Goal: Transaction & Acquisition: Purchase product/service

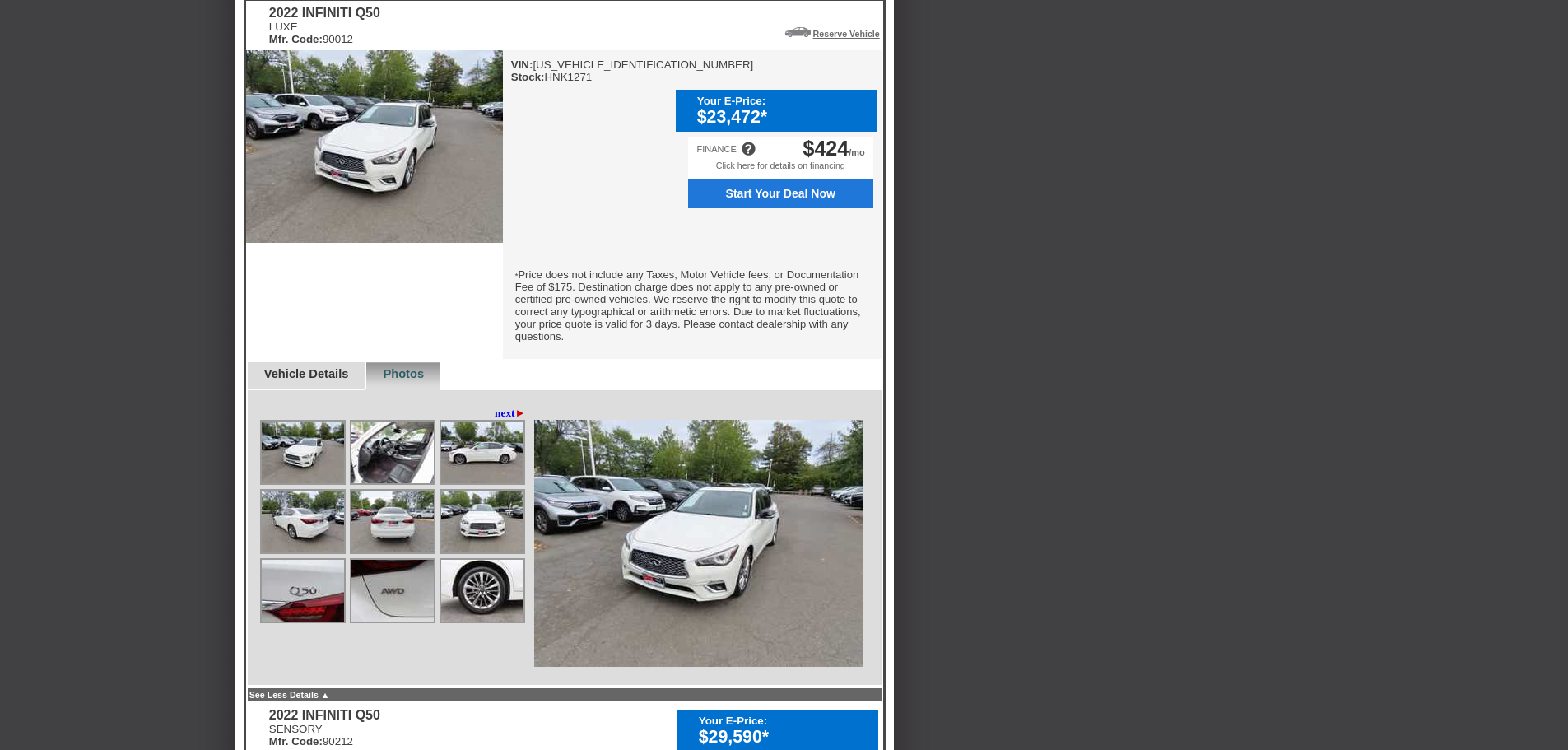
scroll to position [494, 0]
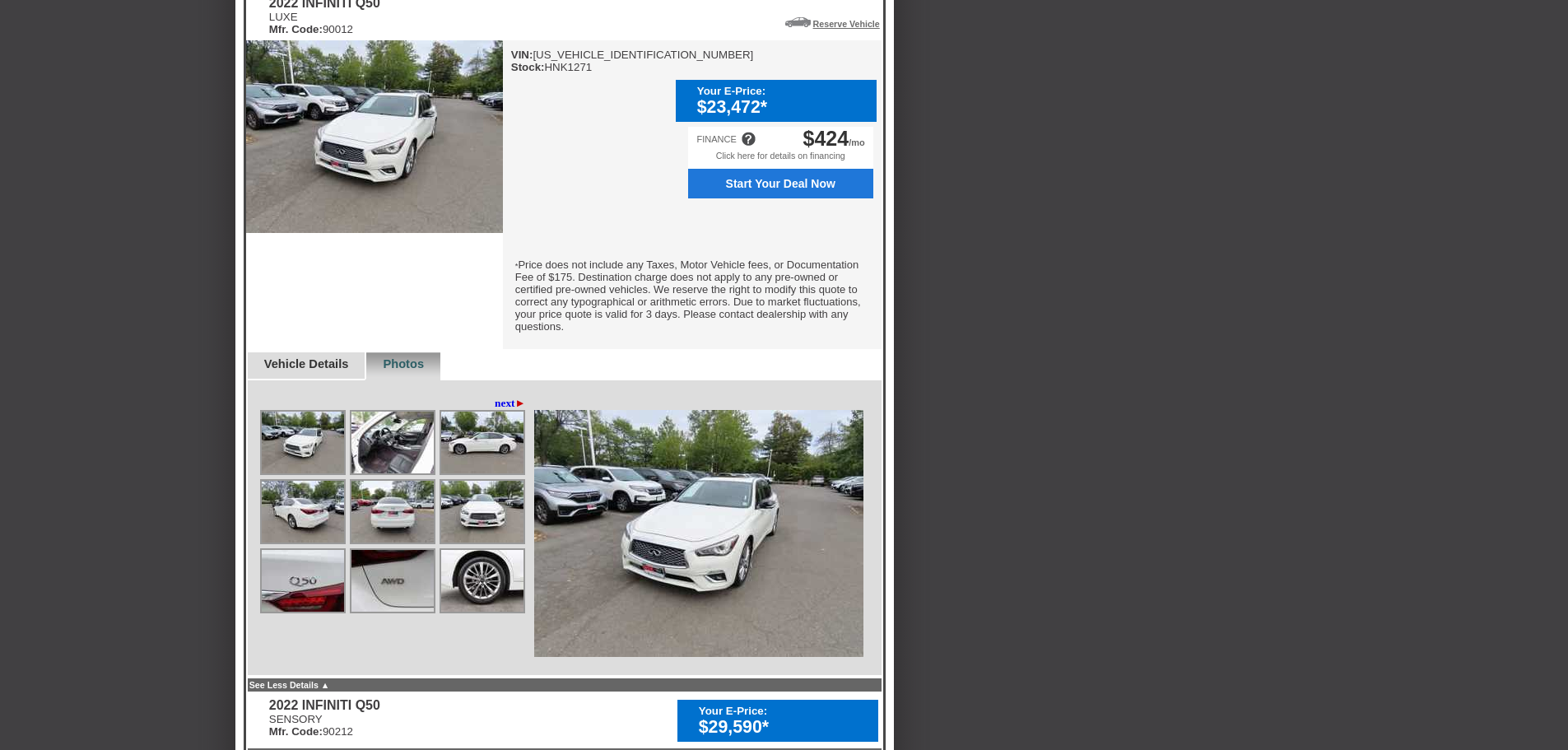
click at [303, 452] on img at bounding box center [303, 441] width 82 height 62
click at [390, 457] on img at bounding box center [393, 441] width 82 height 62
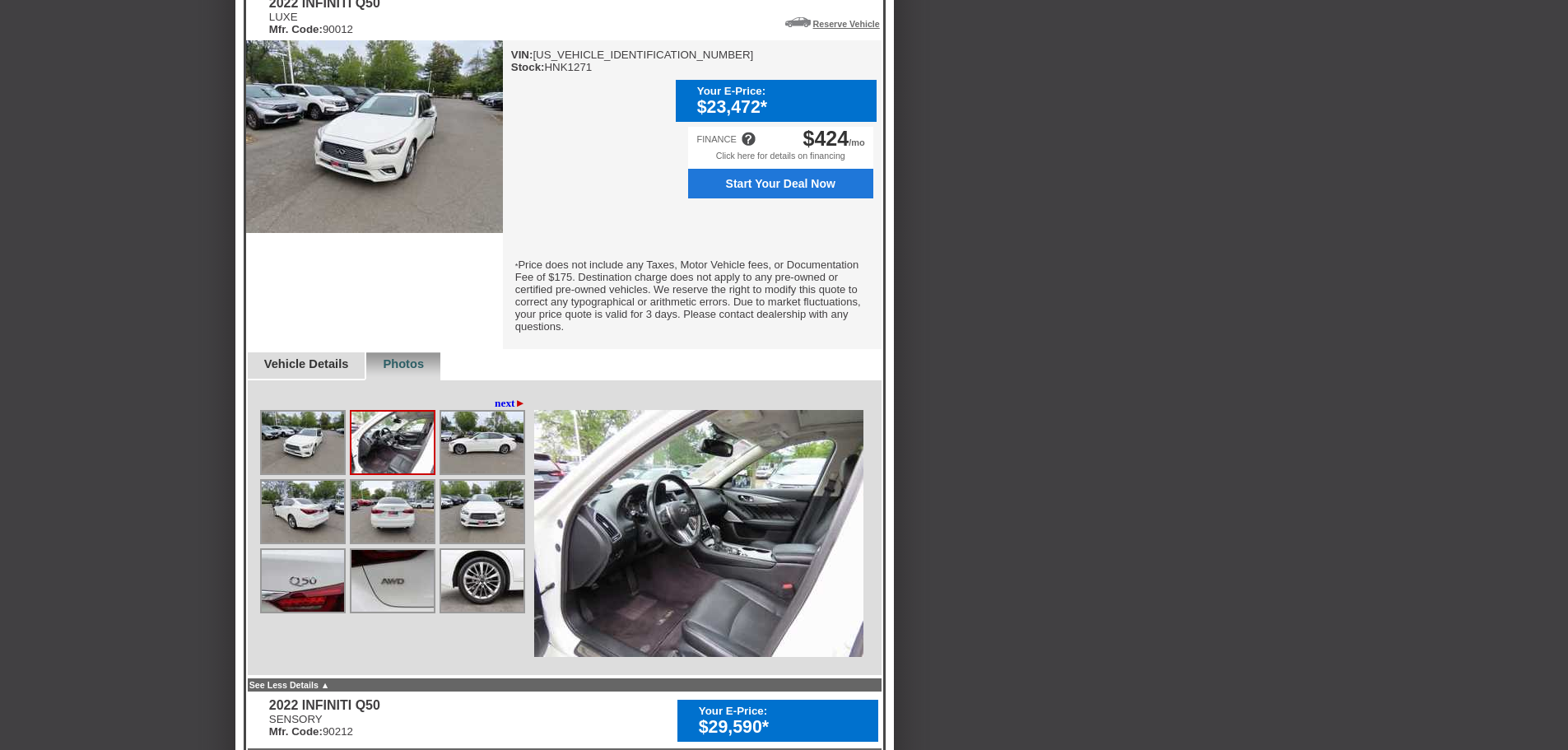
click at [465, 452] on img at bounding box center [483, 441] width 82 height 62
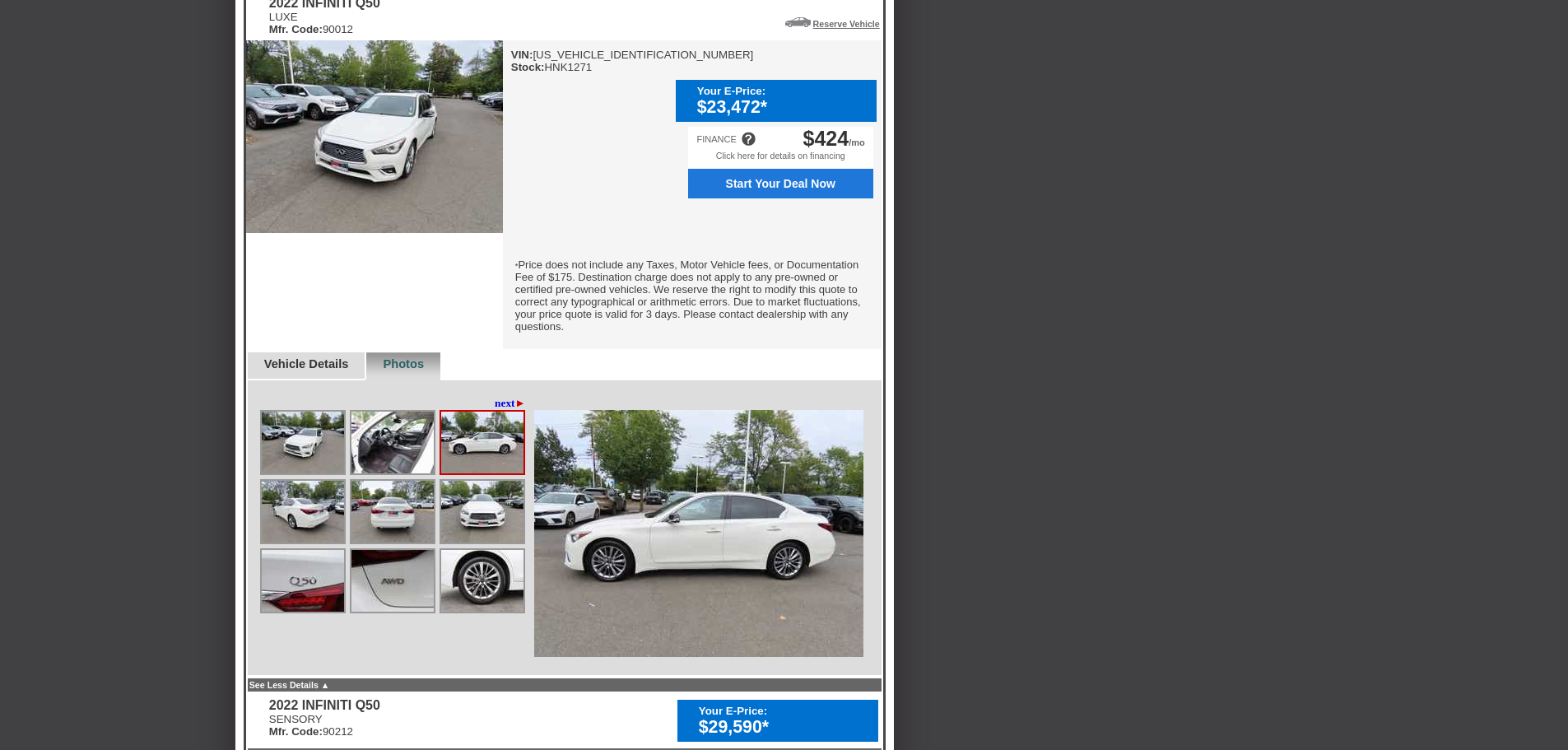
click at [294, 510] on img at bounding box center [303, 511] width 82 height 62
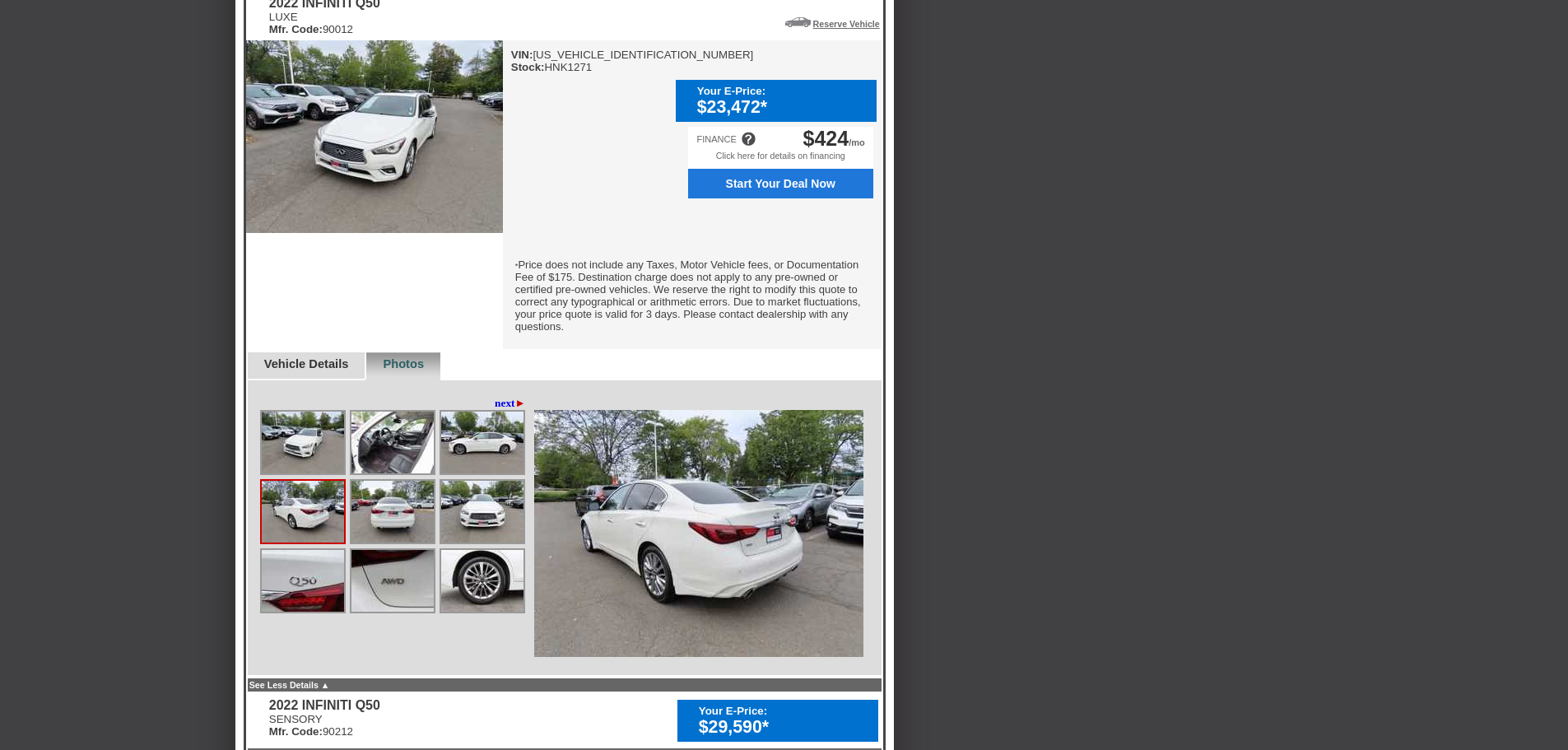
click at [506, 439] on img at bounding box center [483, 441] width 82 height 62
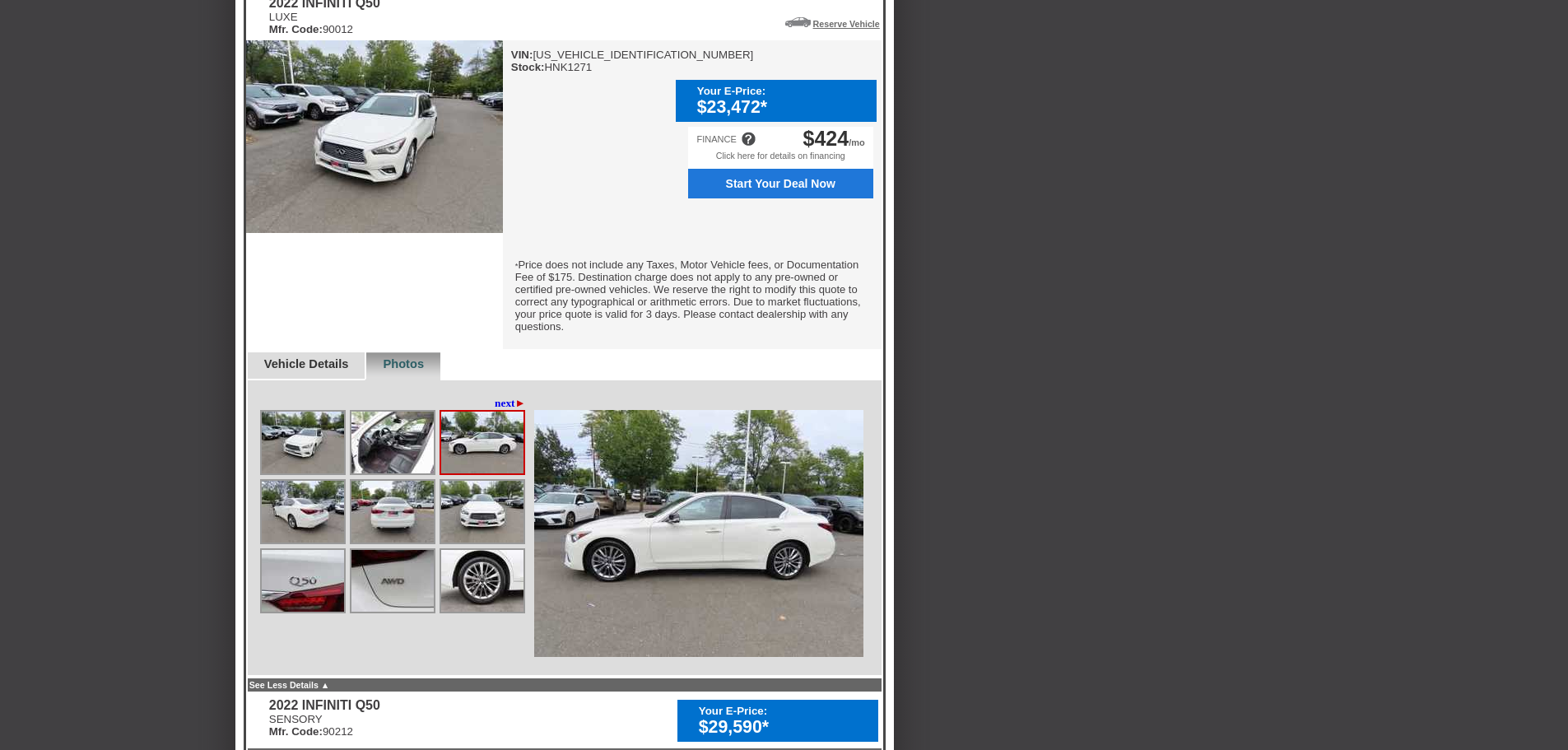
click at [400, 438] on img at bounding box center [393, 441] width 82 height 62
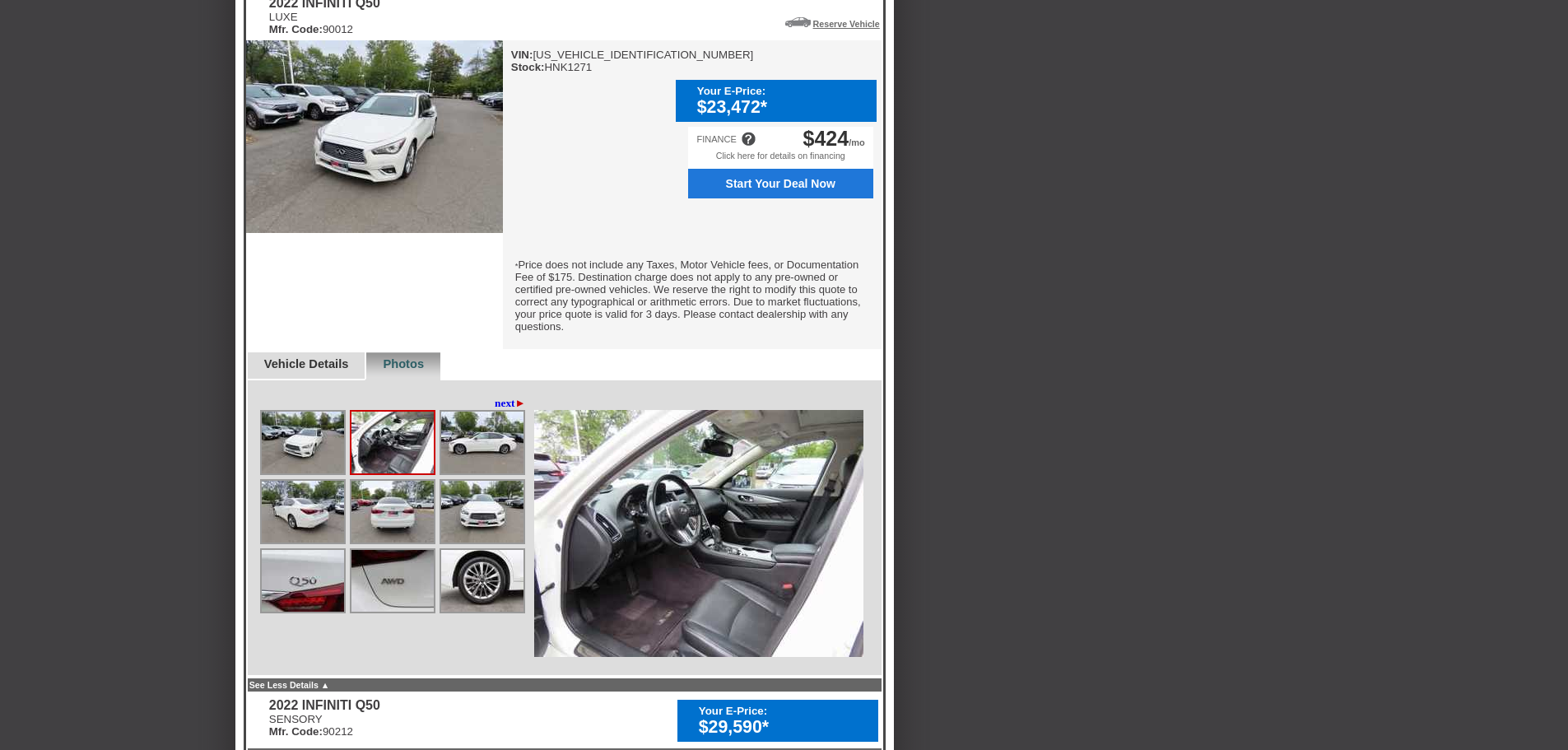
click at [369, 517] on img at bounding box center [393, 511] width 82 height 62
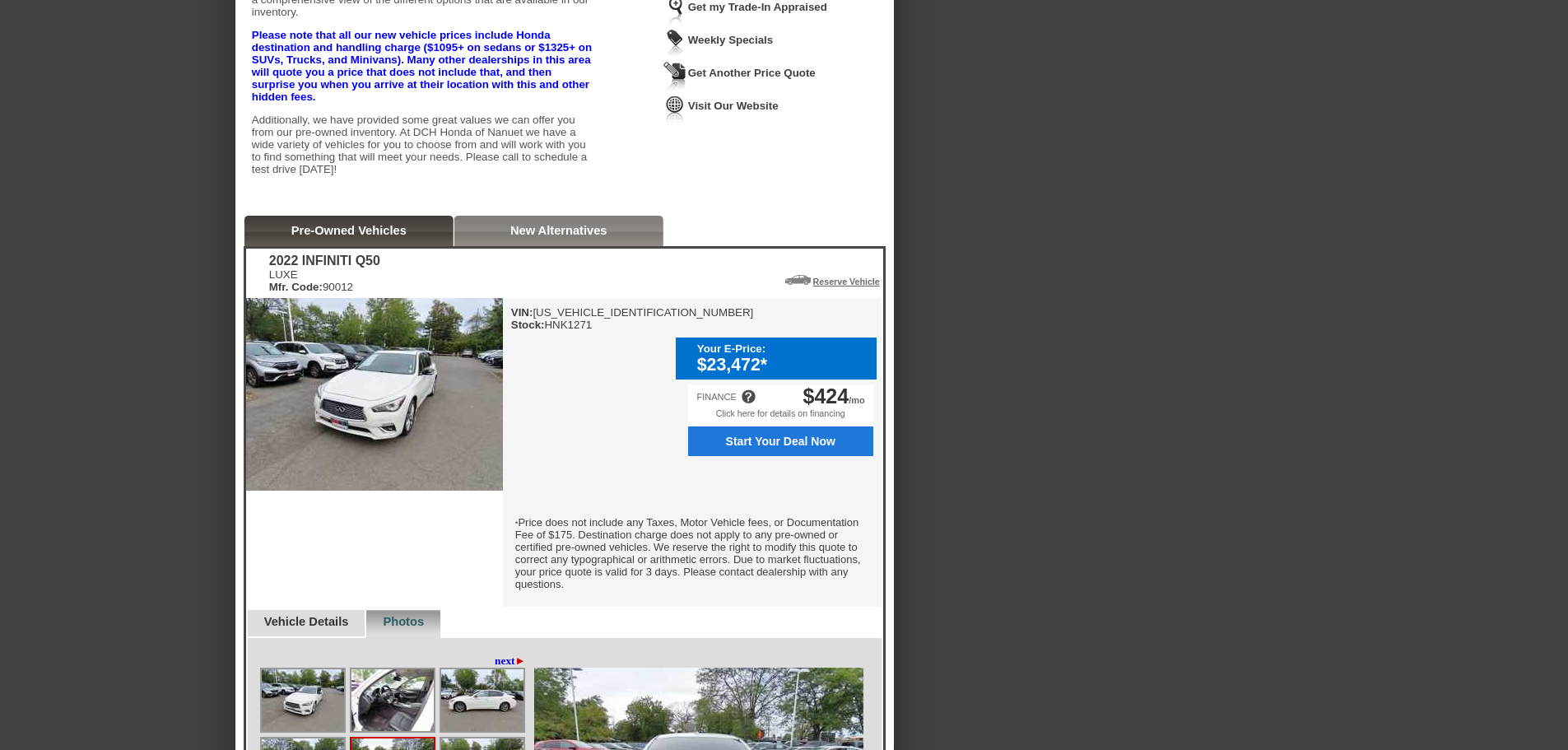
scroll to position [199, 0]
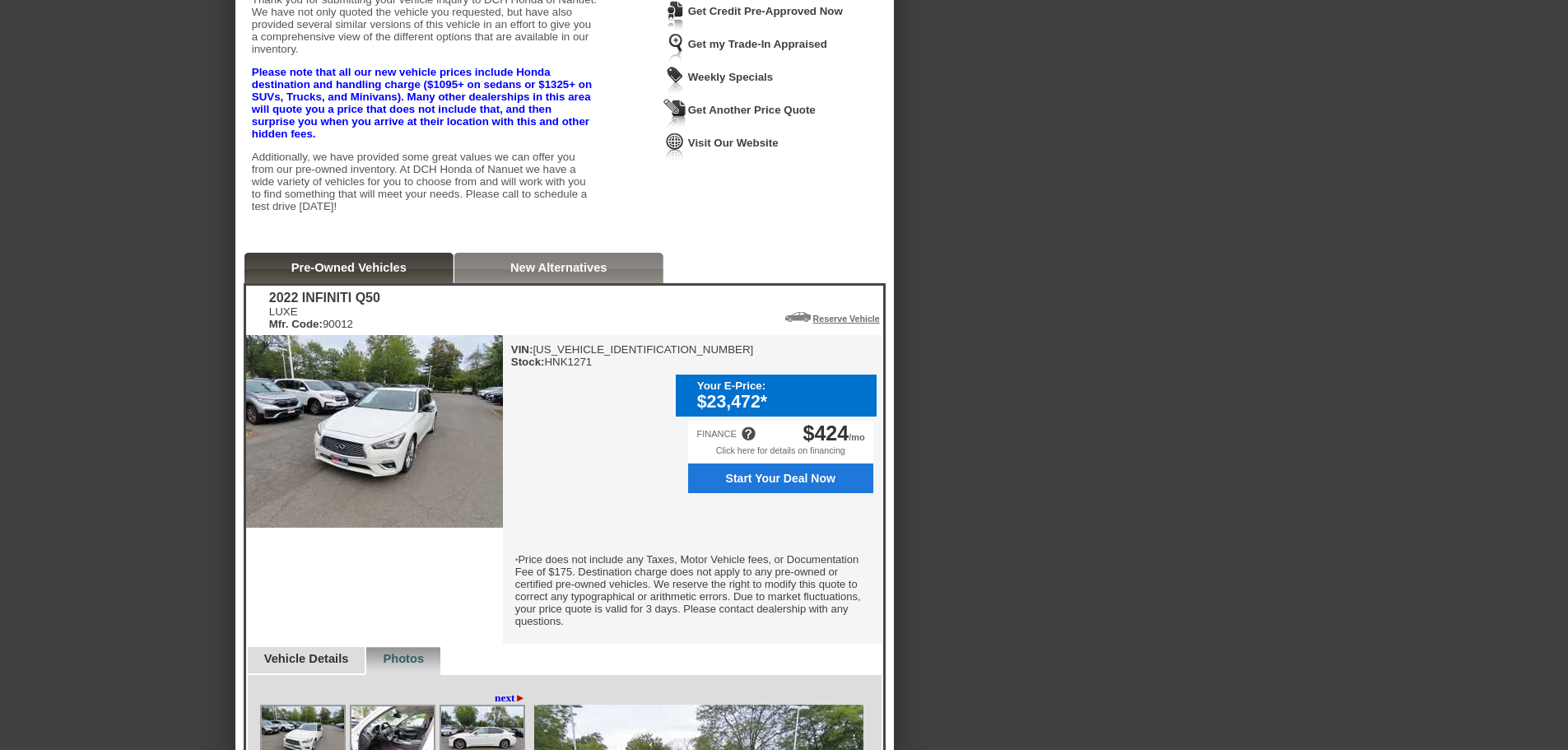
click at [583, 283] on div "New Alternatives" at bounding box center [559, 268] width 209 height 30
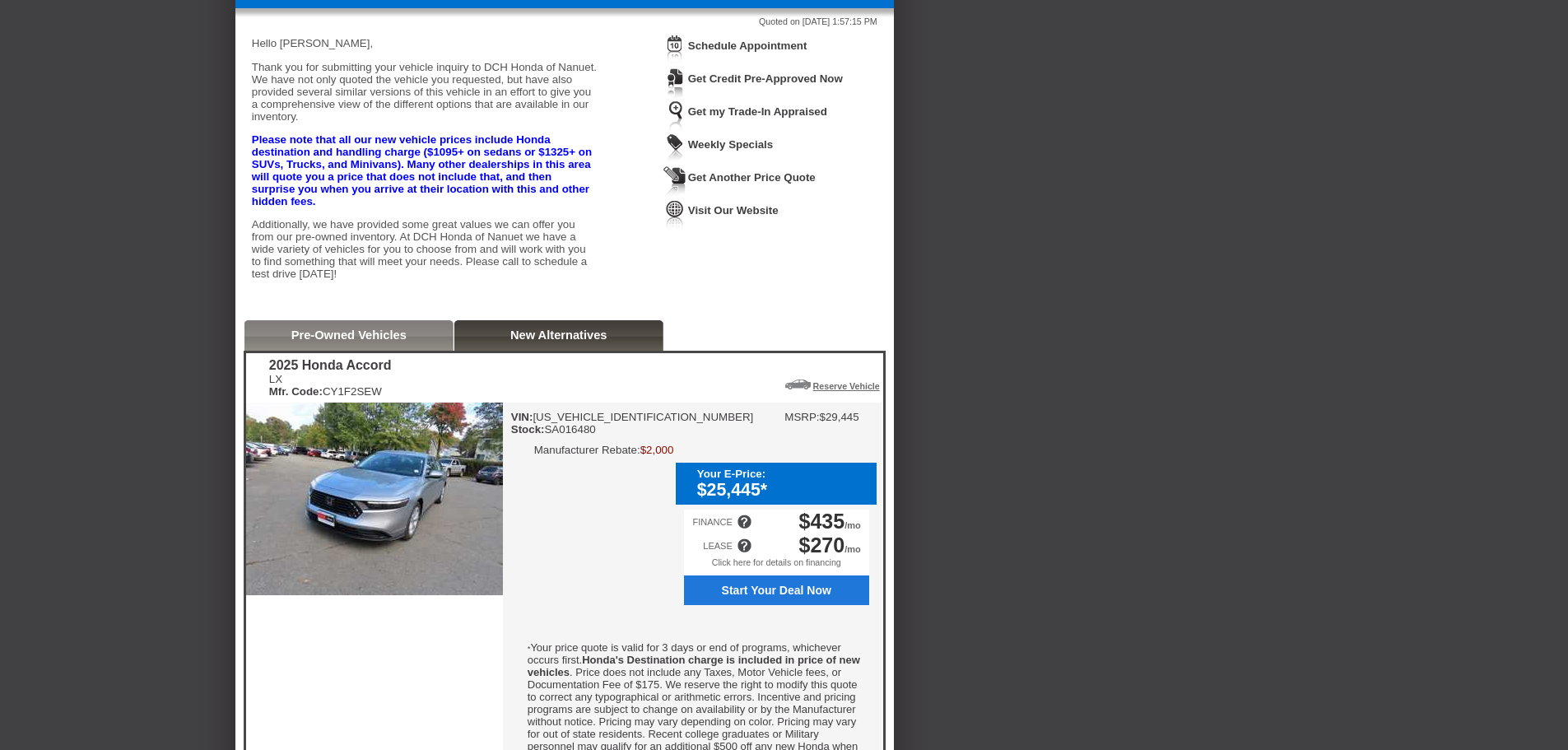
scroll to position [53, 0]
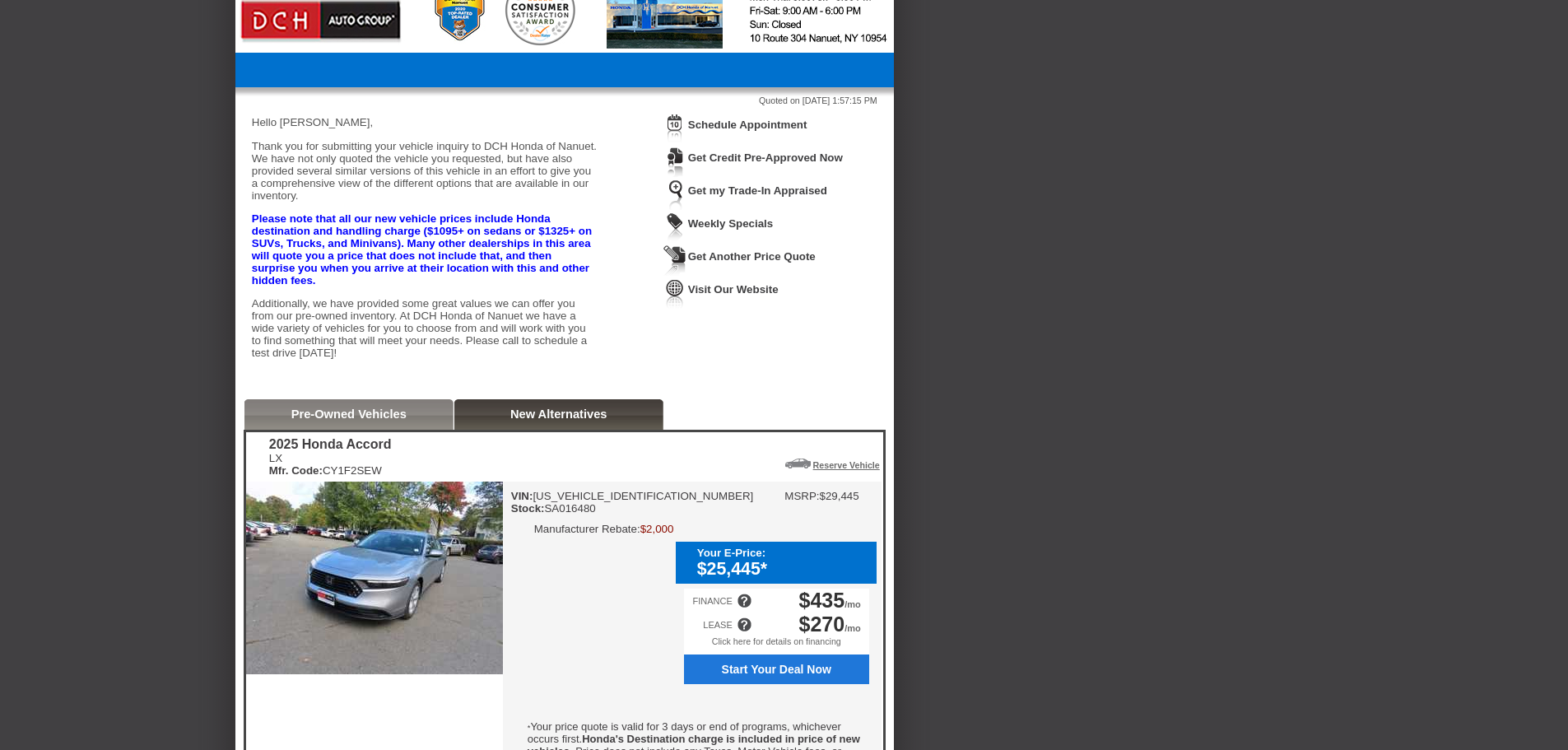
click at [359, 421] on link "Pre-Owned Vehicles" at bounding box center [349, 413] width 115 height 13
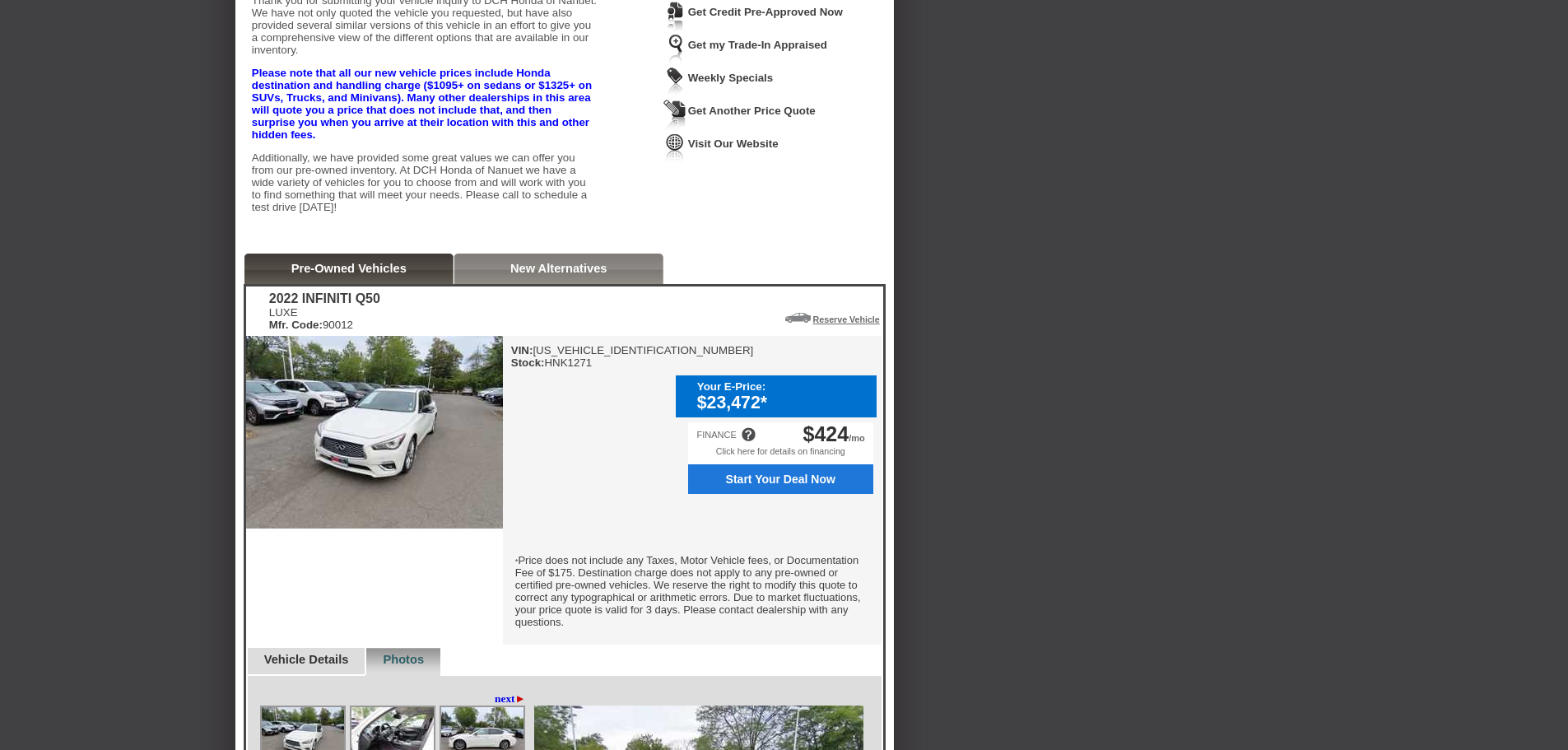
scroll to position [300, 0]
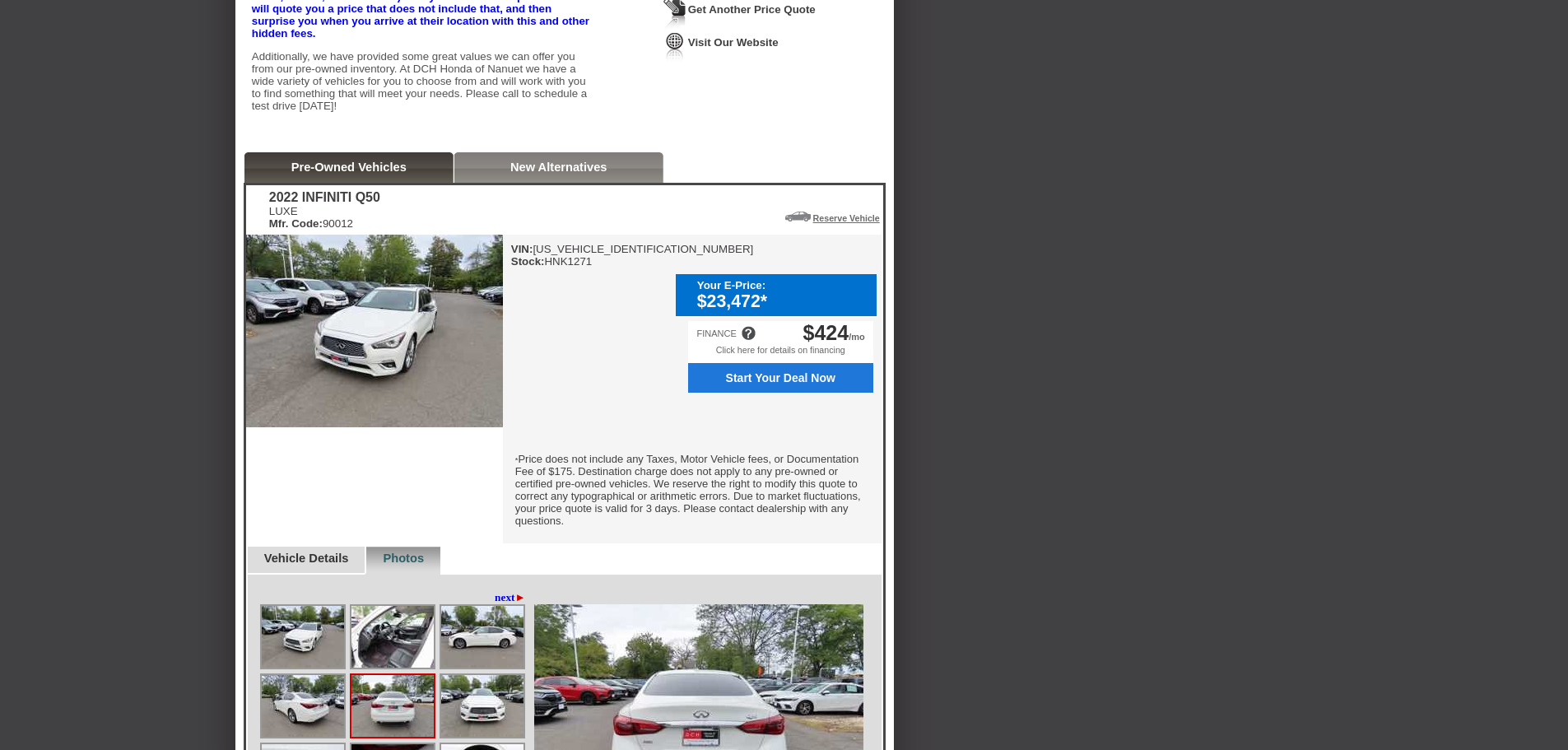
click at [776, 377] on span "Start Your Deal Now" at bounding box center [781, 377] width 167 height 13
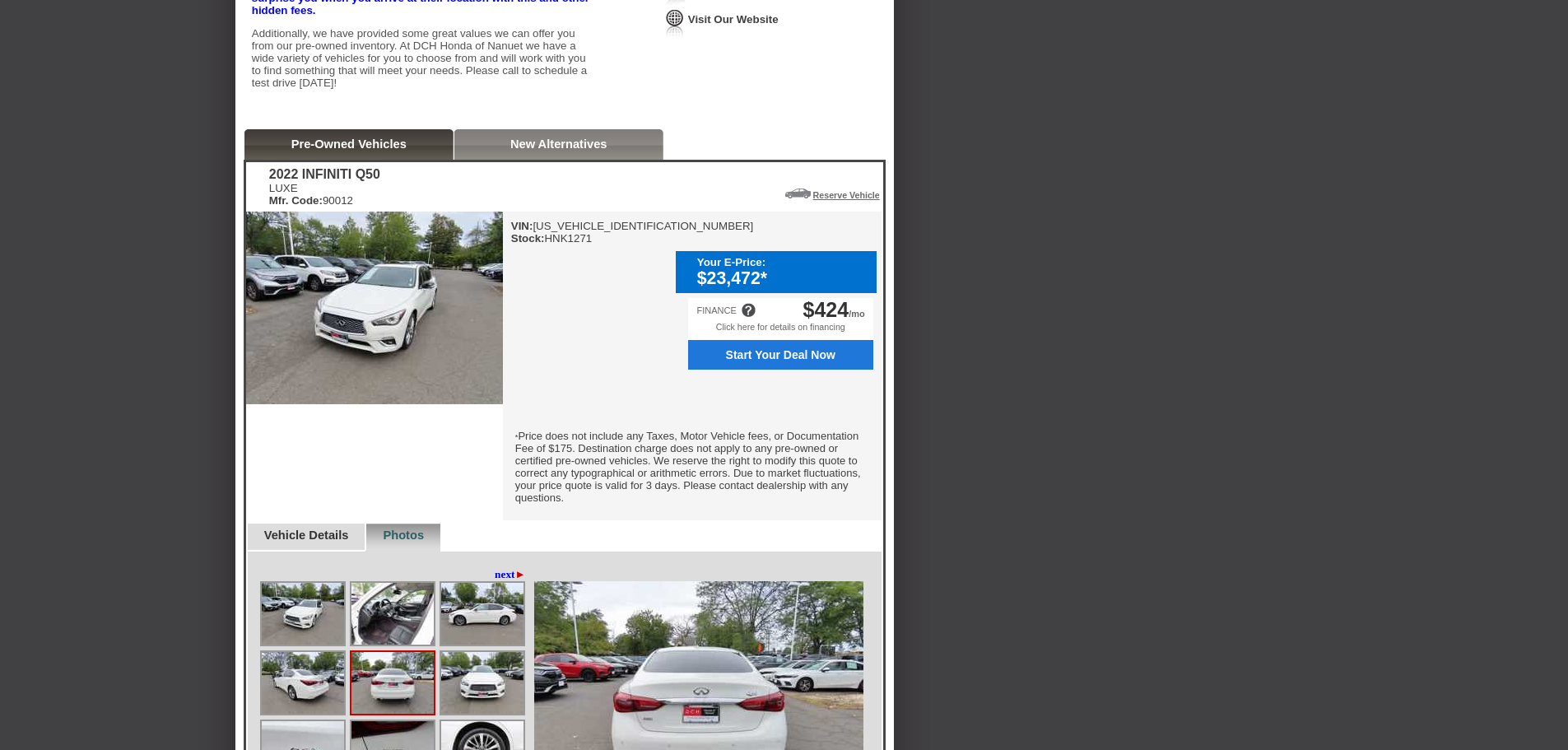
scroll to position [329, 0]
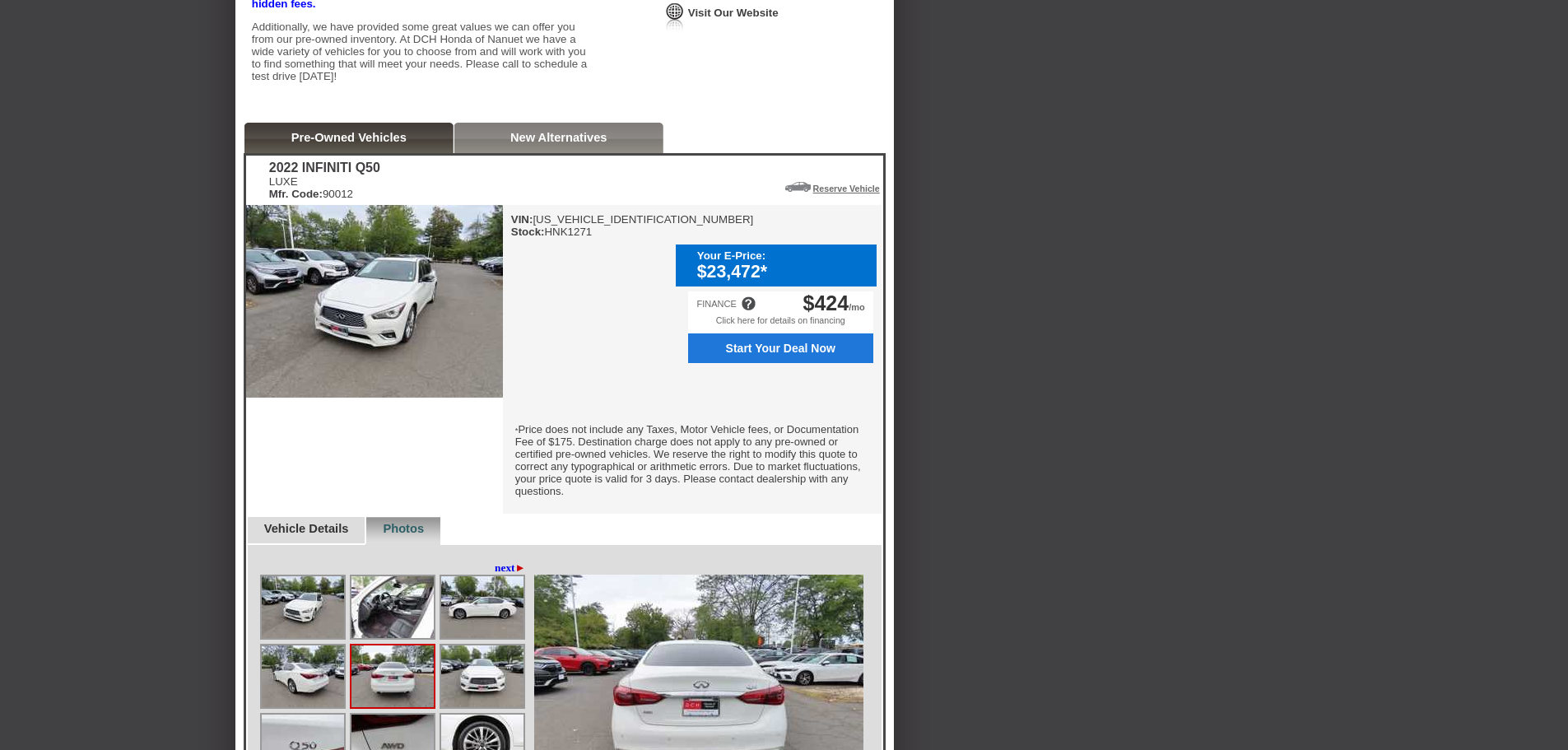
click at [314, 531] on link "Vehicle Details" at bounding box center [306, 527] width 85 height 13
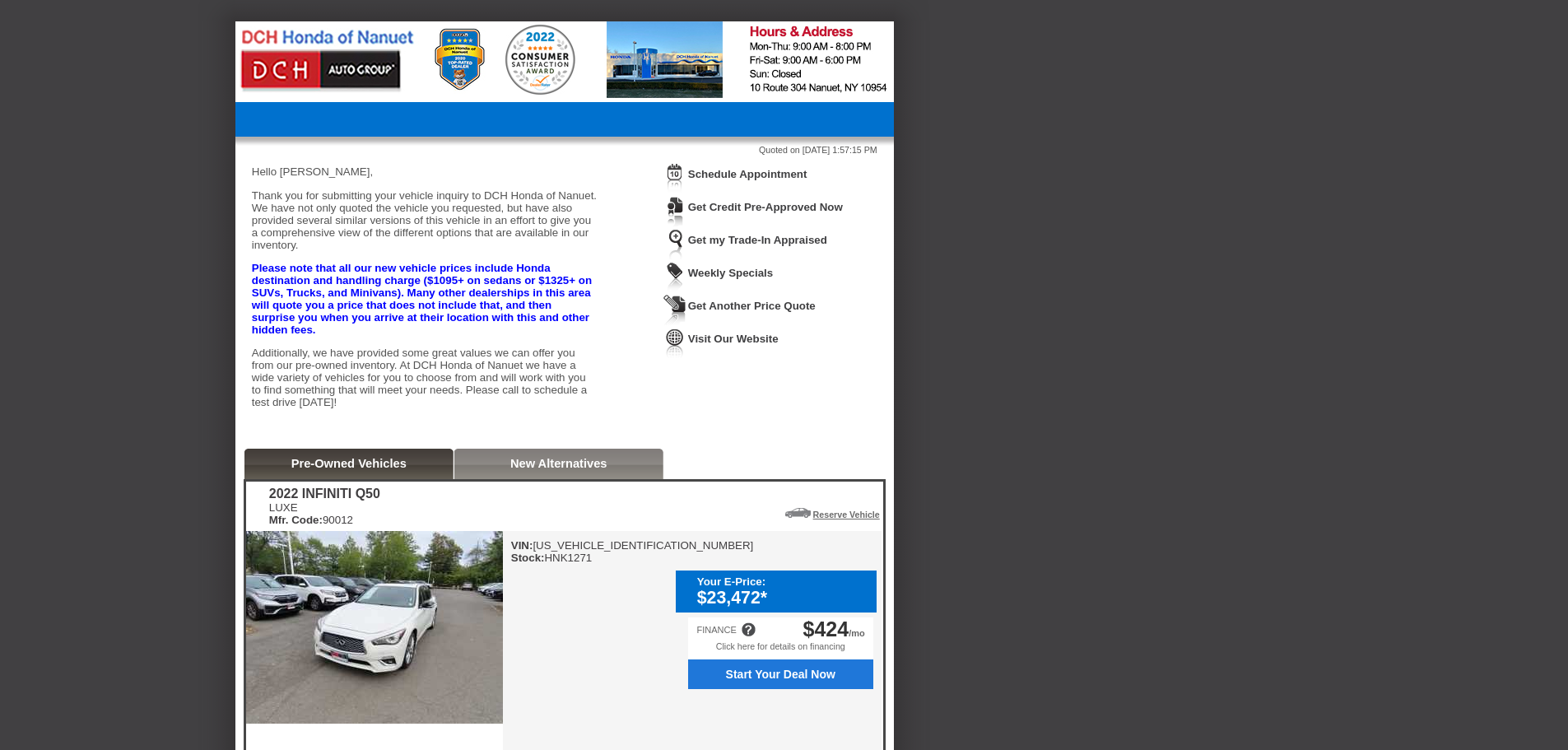
scroll to position [0, 0]
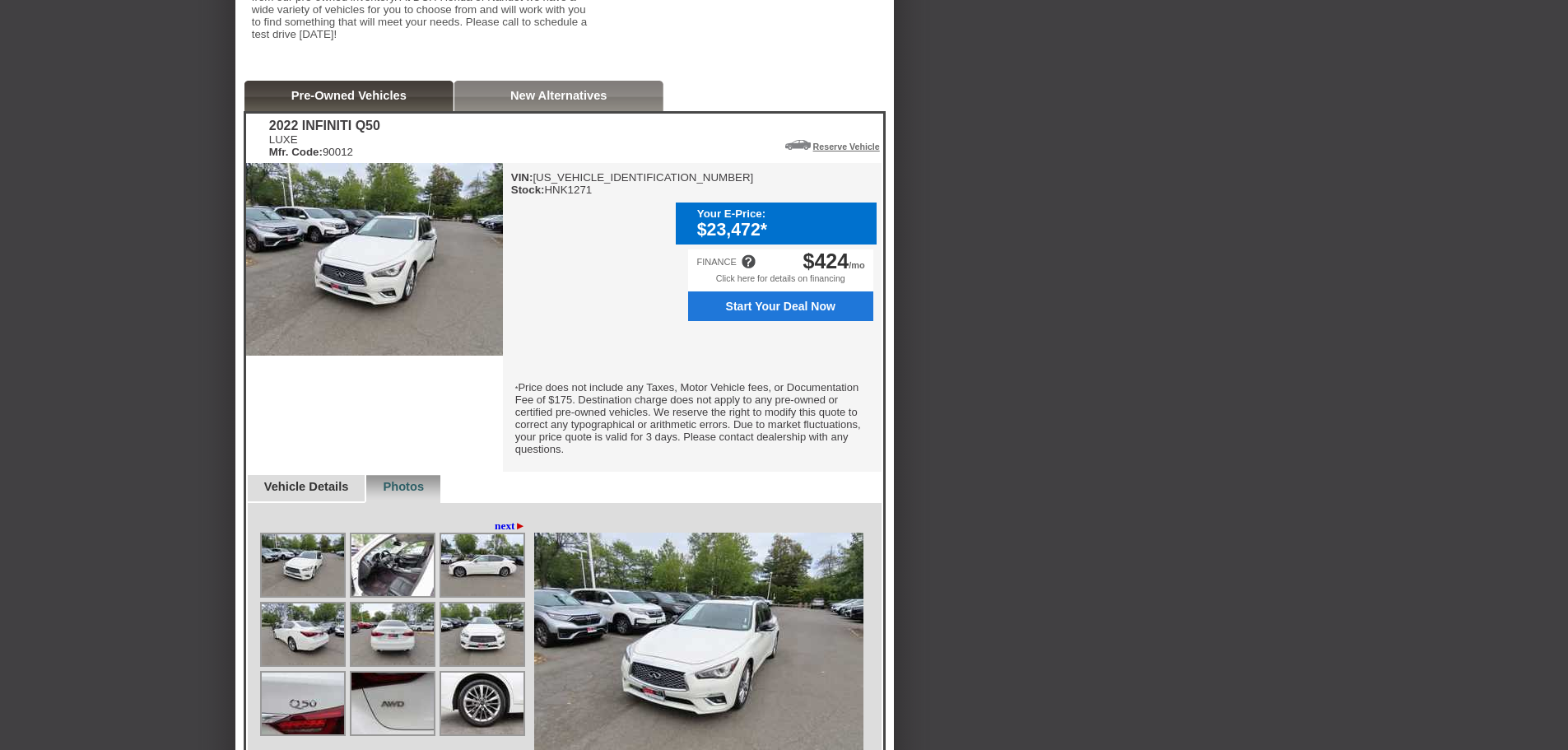
scroll to position [494, 0]
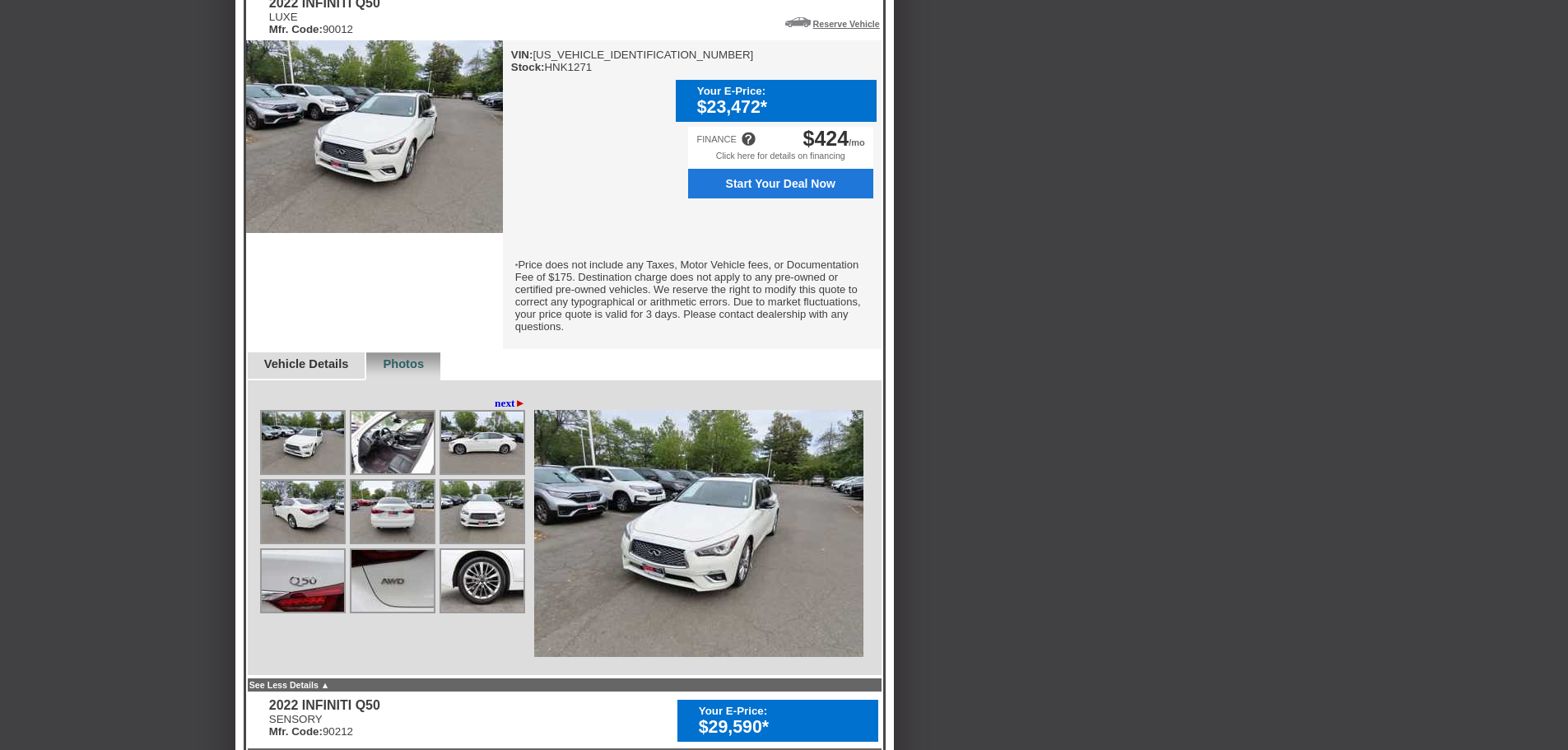
click at [297, 443] on img at bounding box center [303, 441] width 82 height 62
click at [381, 444] on img at bounding box center [393, 441] width 82 height 62
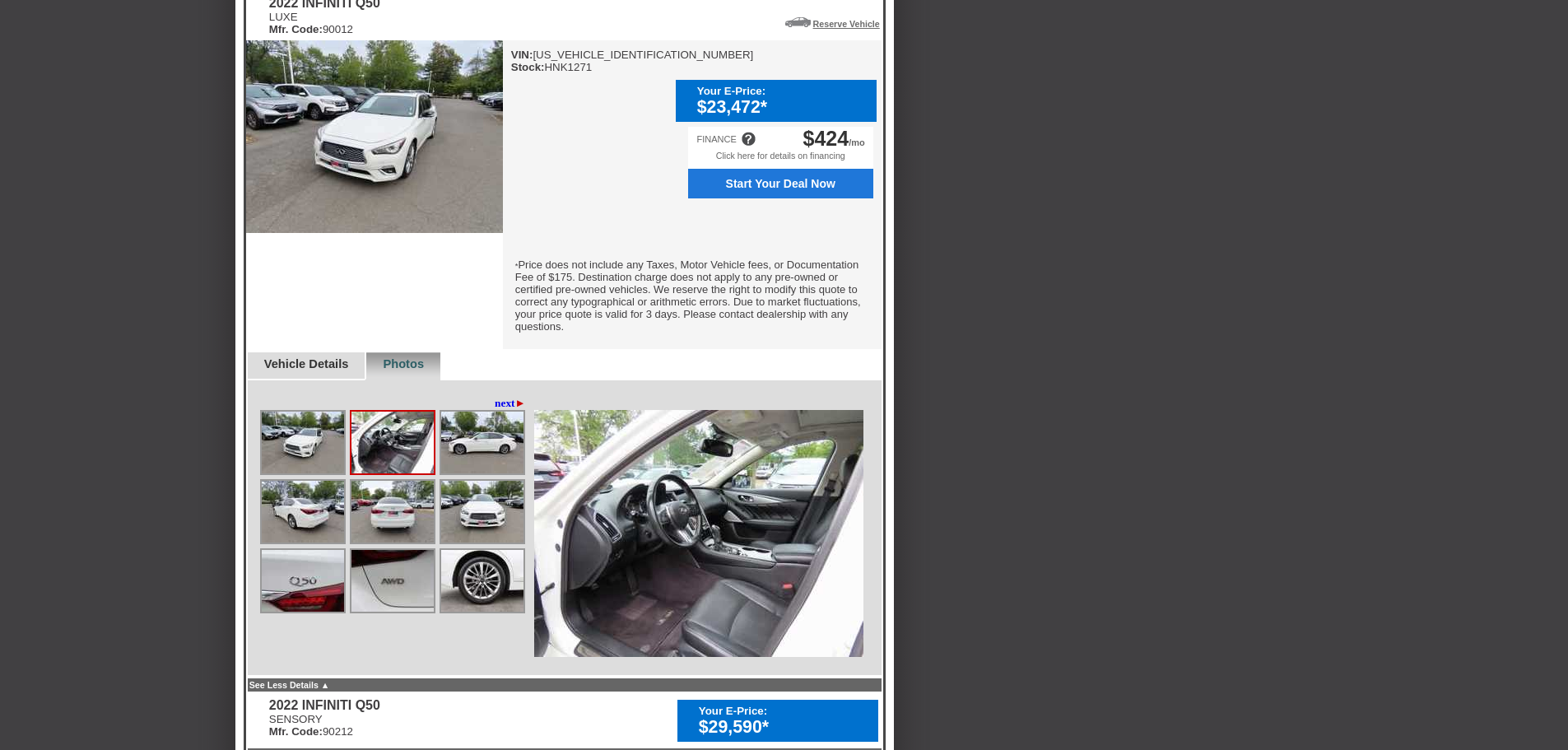
click at [476, 446] on img at bounding box center [483, 441] width 82 height 62
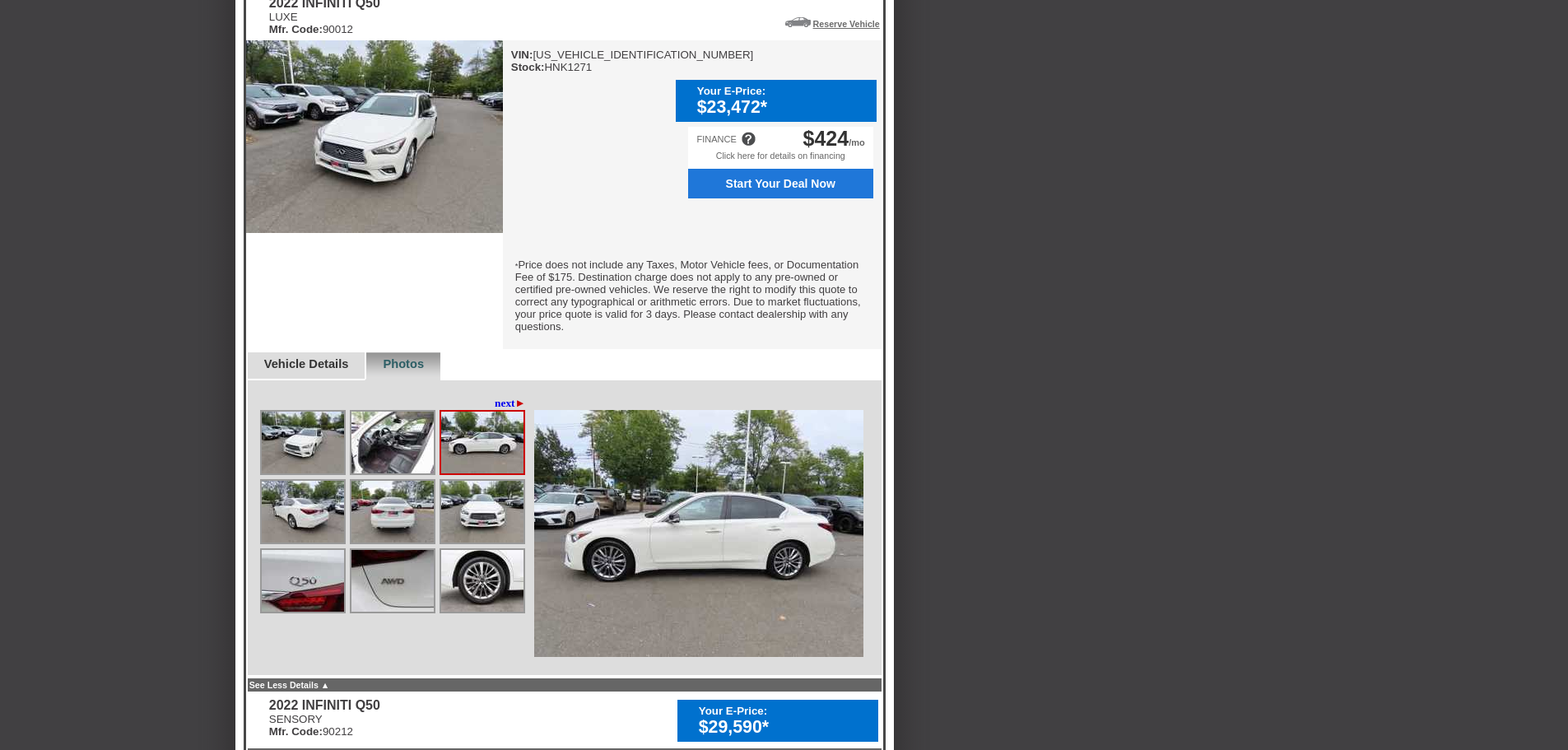
click at [317, 511] on img at bounding box center [303, 511] width 82 height 62
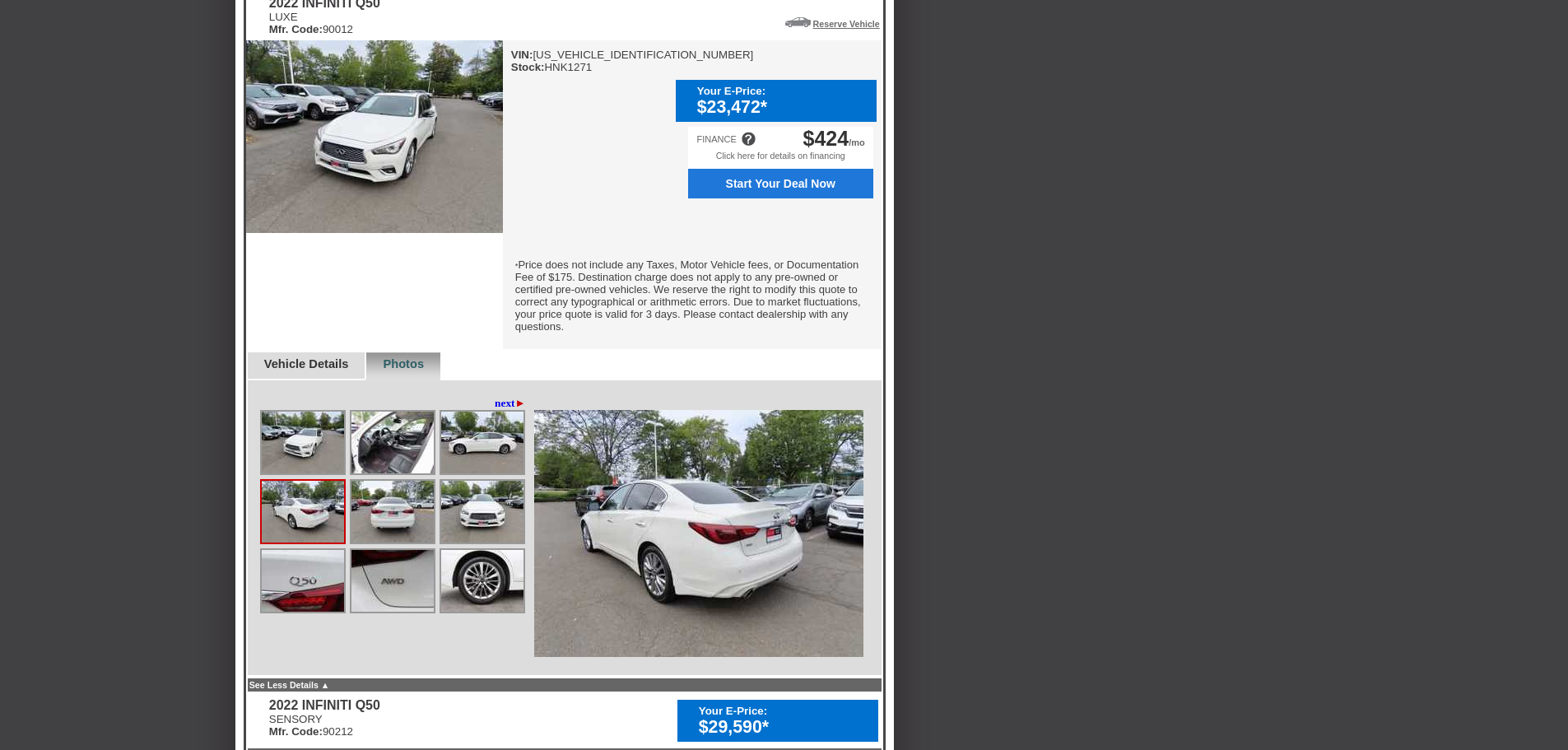
click at [387, 518] on img at bounding box center [393, 511] width 82 height 62
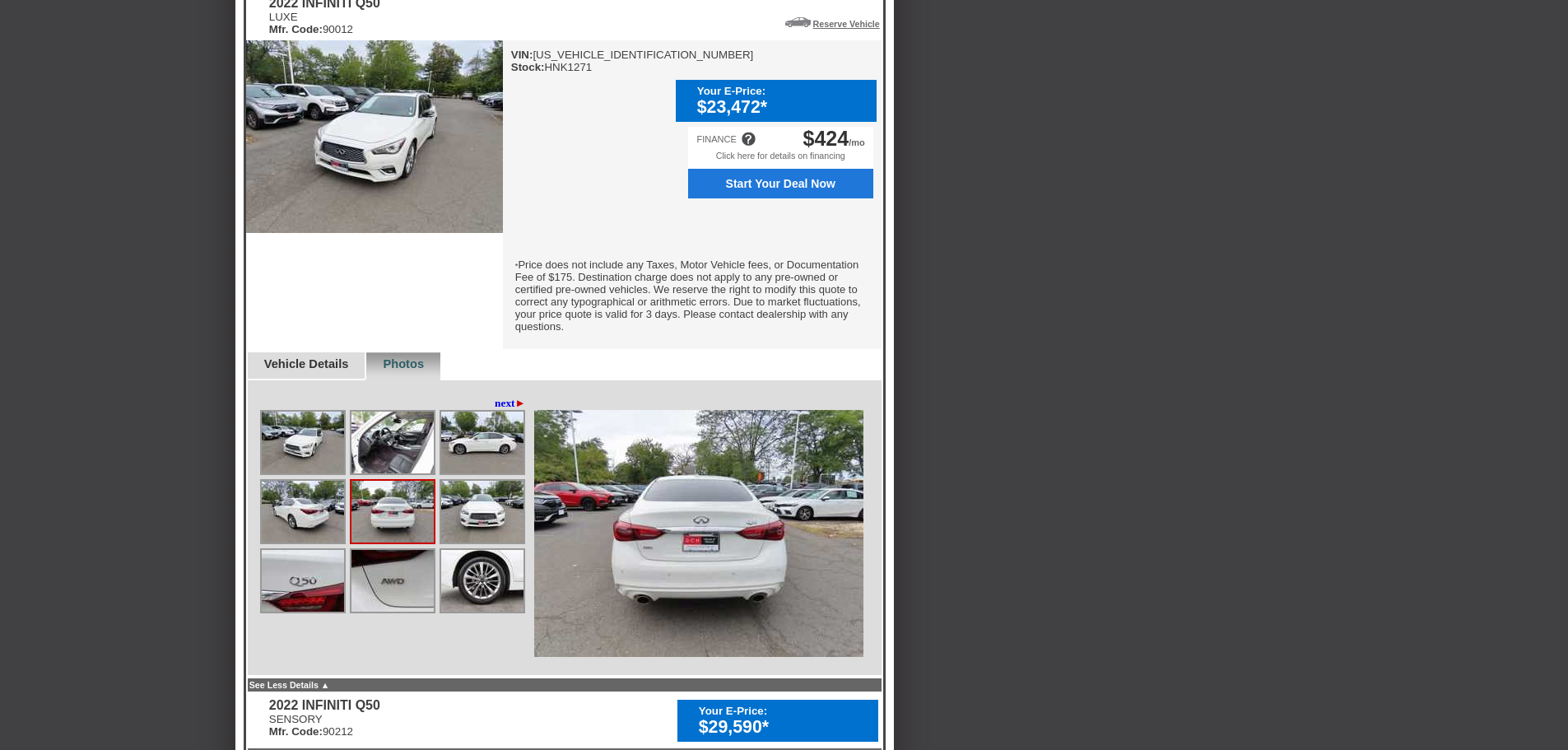
click at [484, 525] on img at bounding box center [483, 511] width 82 height 62
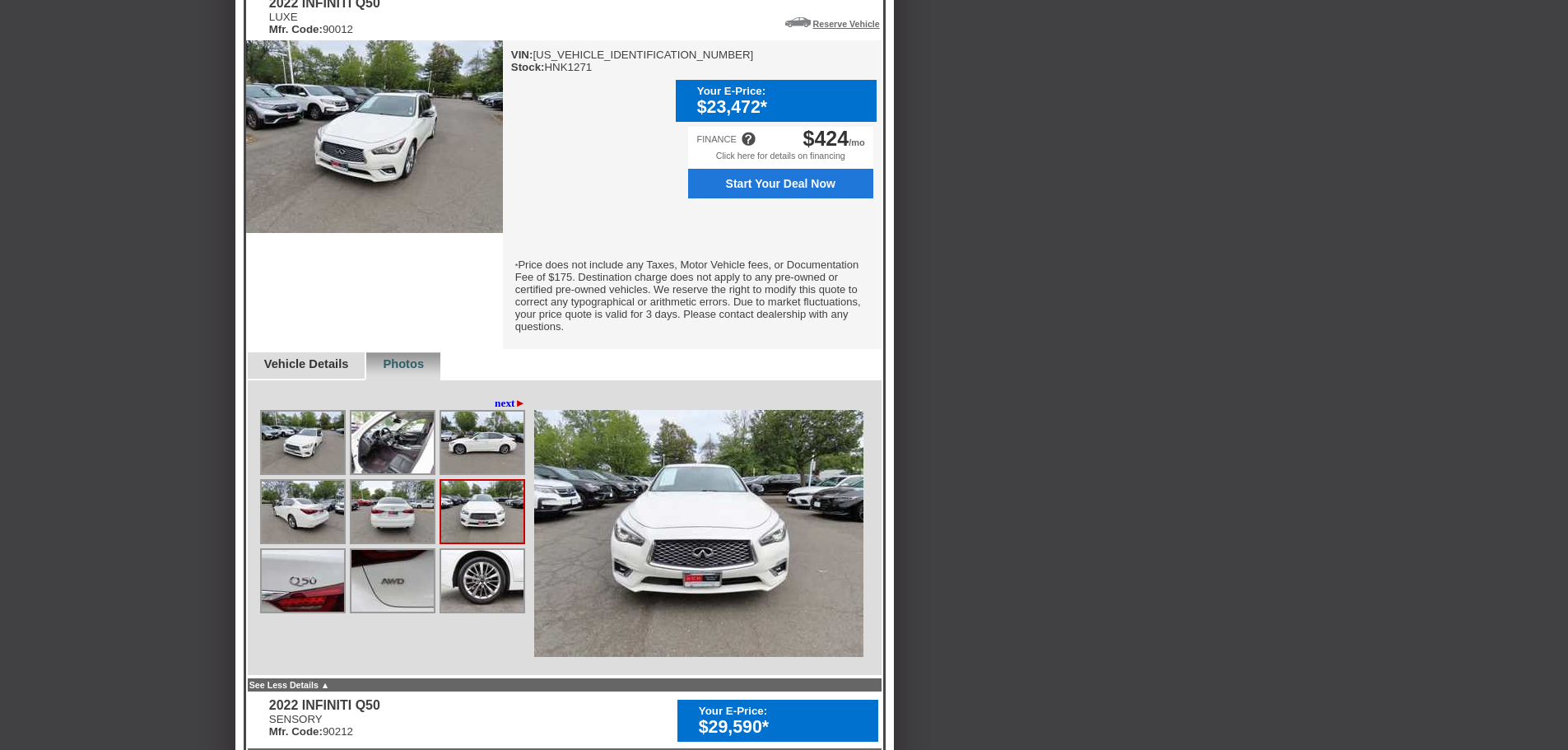
click at [304, 579] on img at bounding box center [303, 580] width 82 height 62
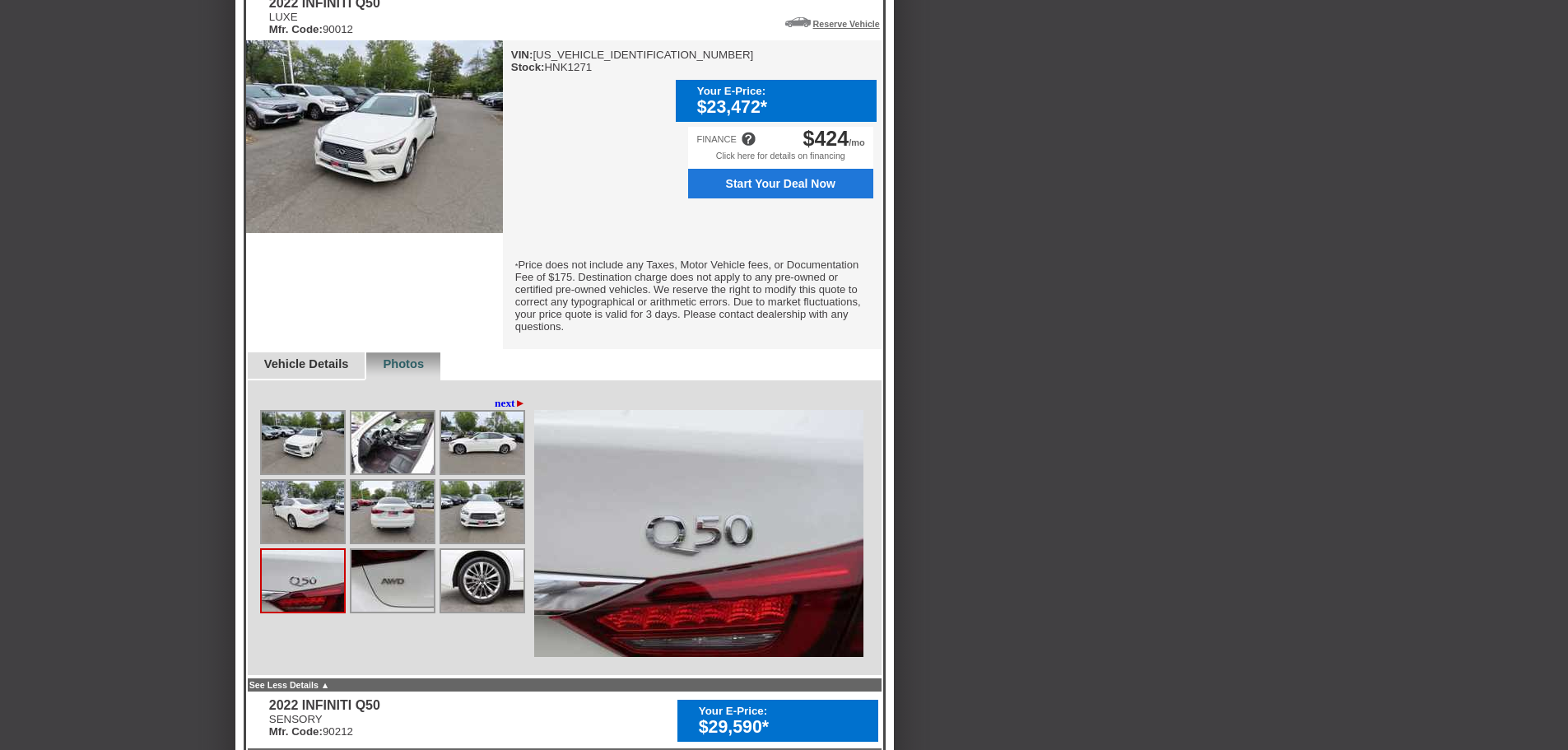
click at [384, 577] on img at bounding box center [393, 580] width 82 height 62
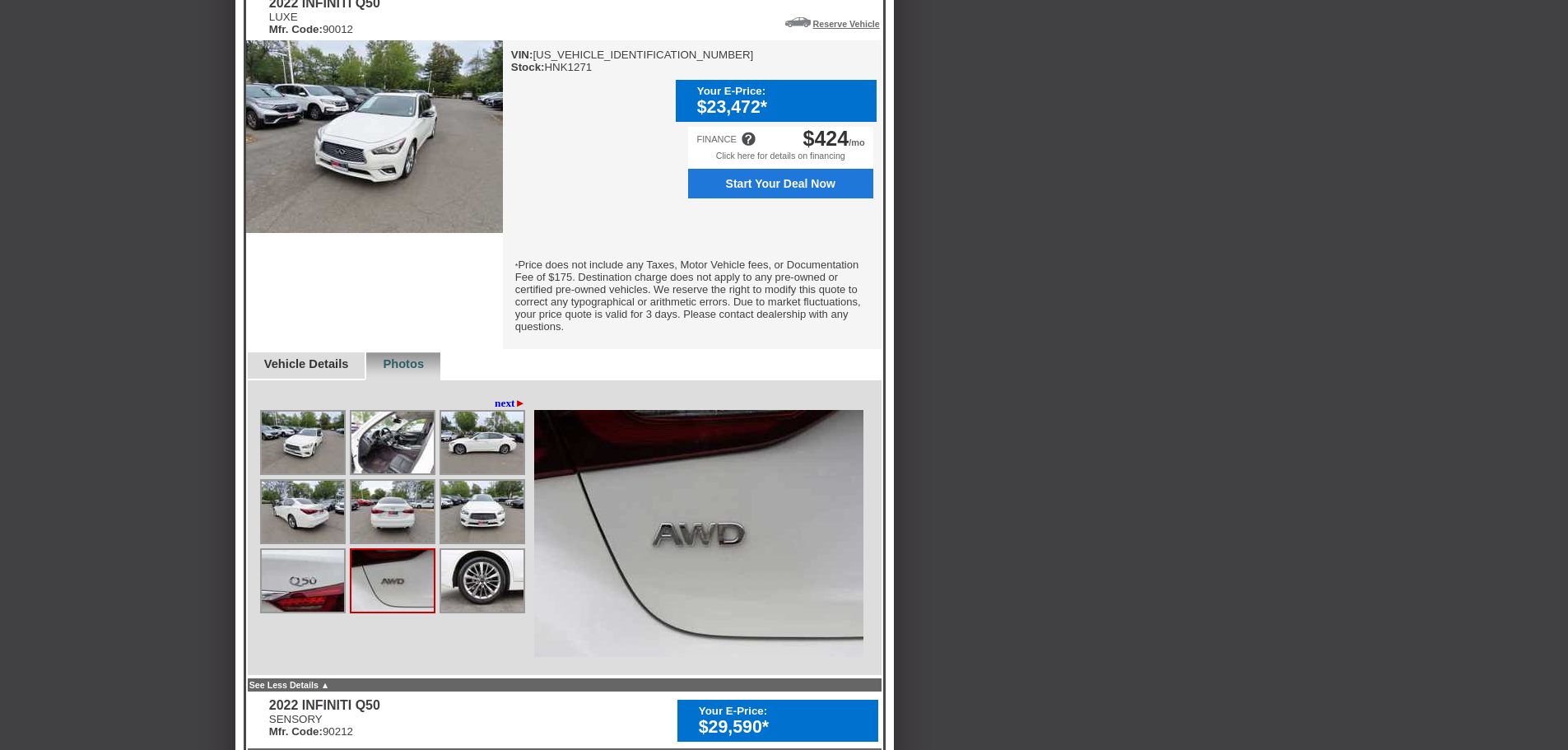
click at [485, 582] on img at bounding box center [483, 580] width 82 height 62
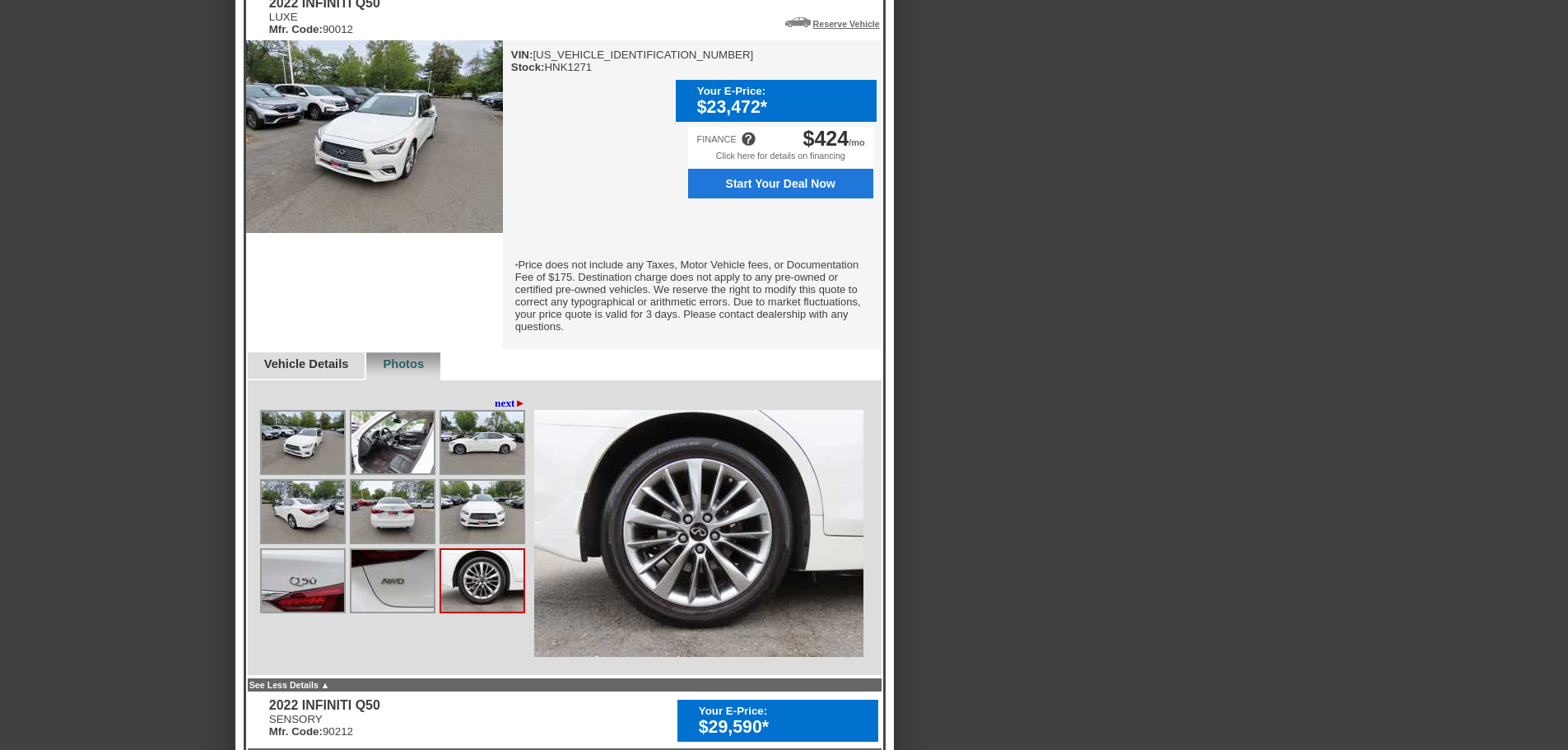
click at [500, 404] on link "next ►" at bounding box center [510, 402] width 31 height 13
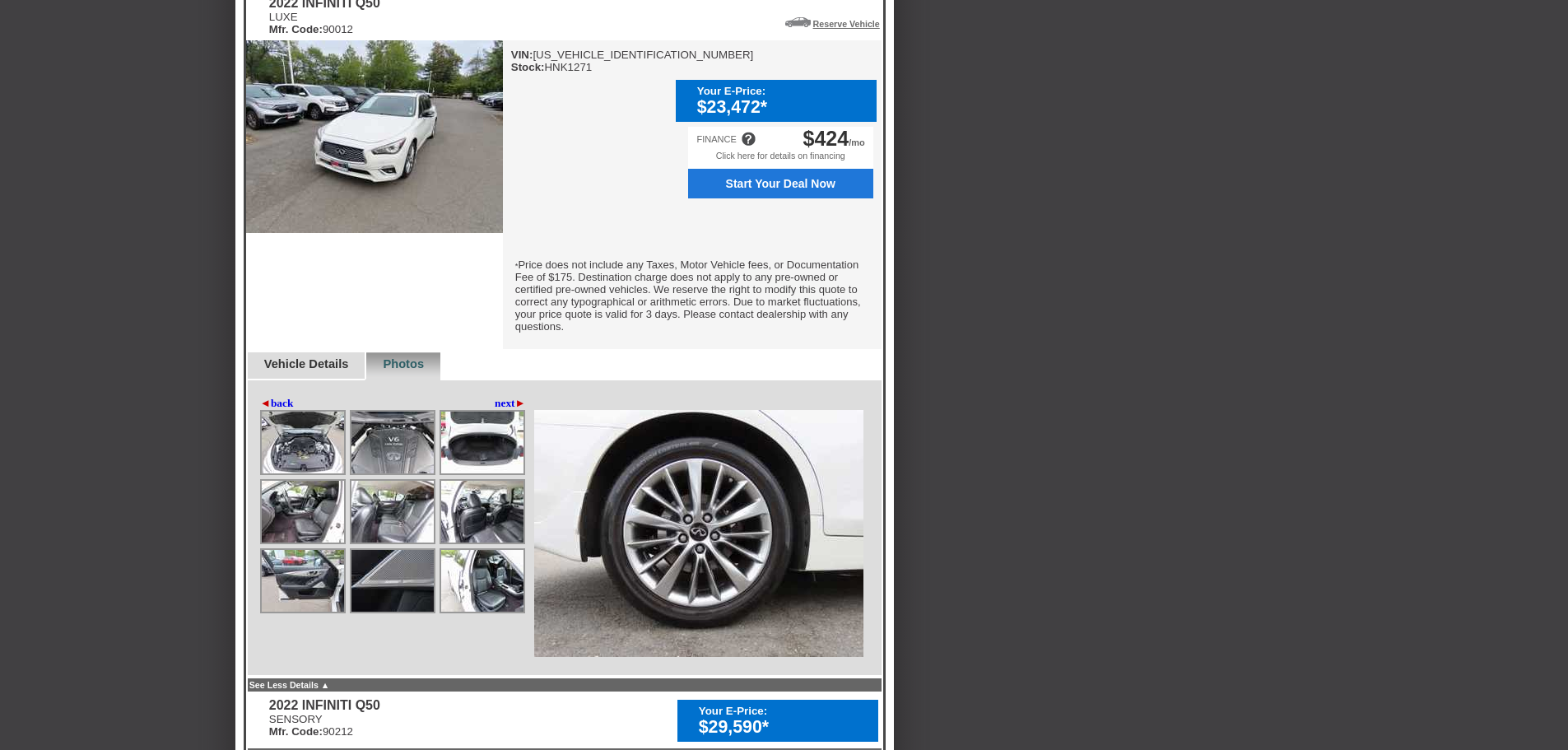
click at [298, 442] on img at bounding box center [303, 441] width 82 height 62
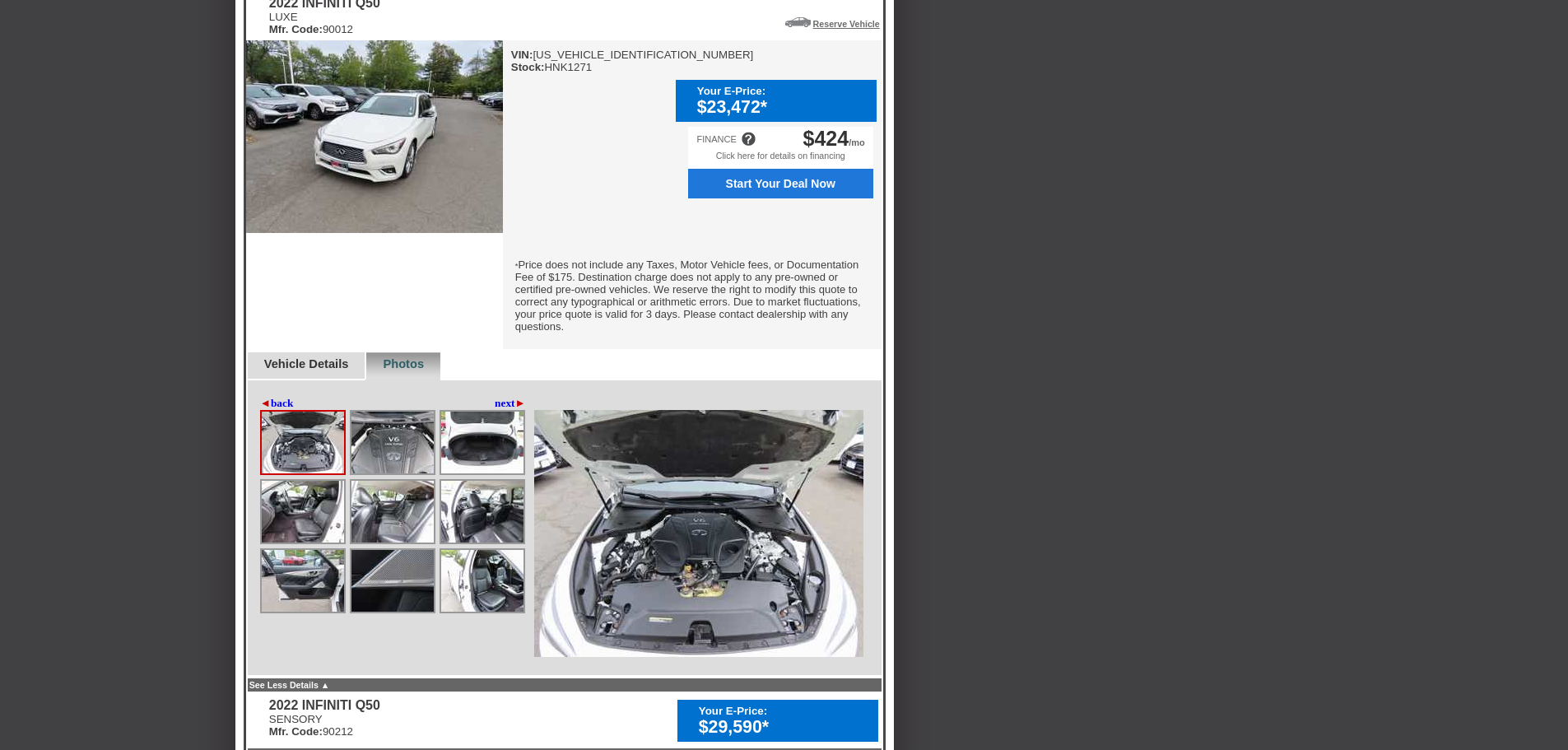
click at [377, 447] on img at bounding box center [393, 441] width 82 height 62
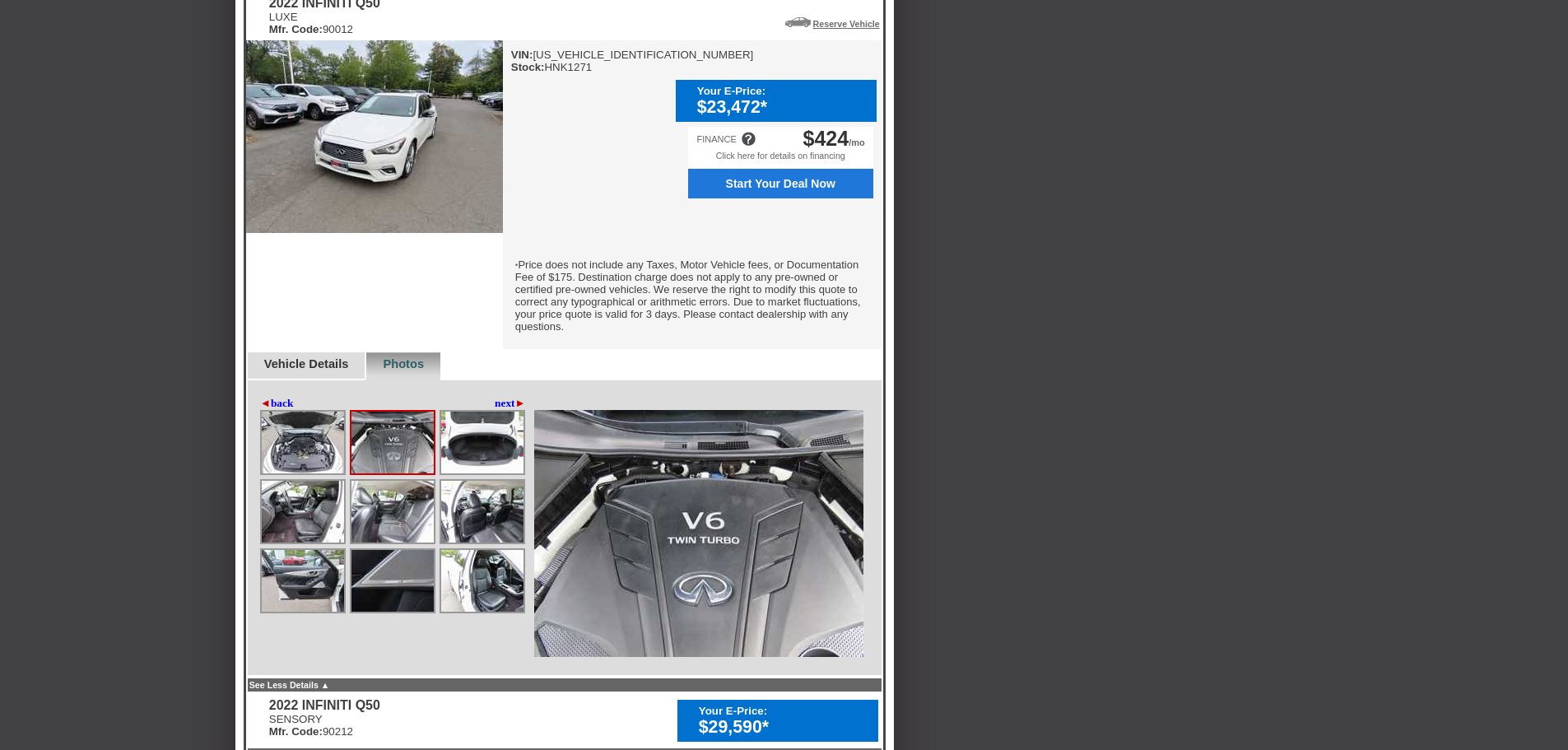
click at [458, 449] on img at bounding box center [483, 441] width 82 height 62
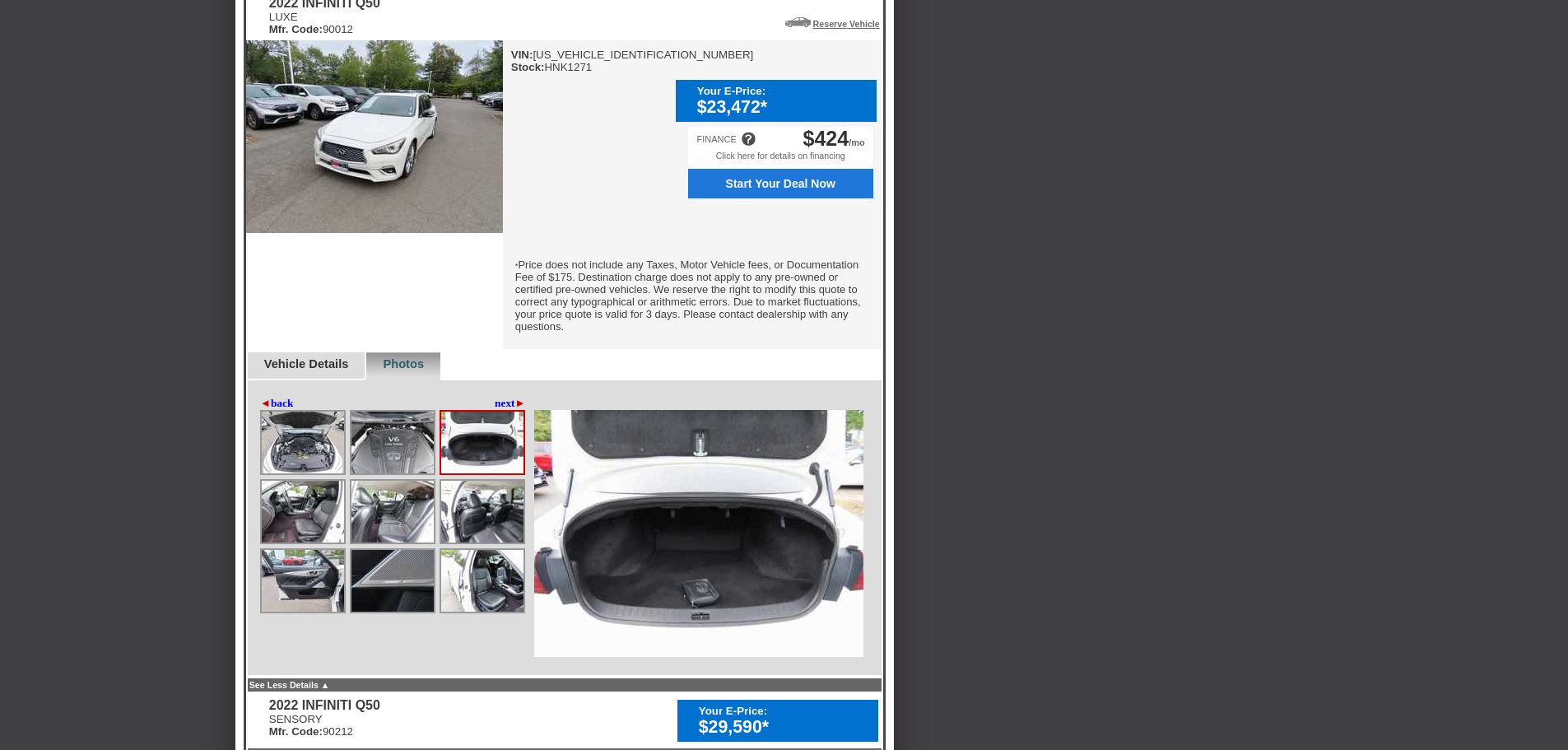
click at [306, 512] on img at bounding box center [303, 511] width 82 height 62
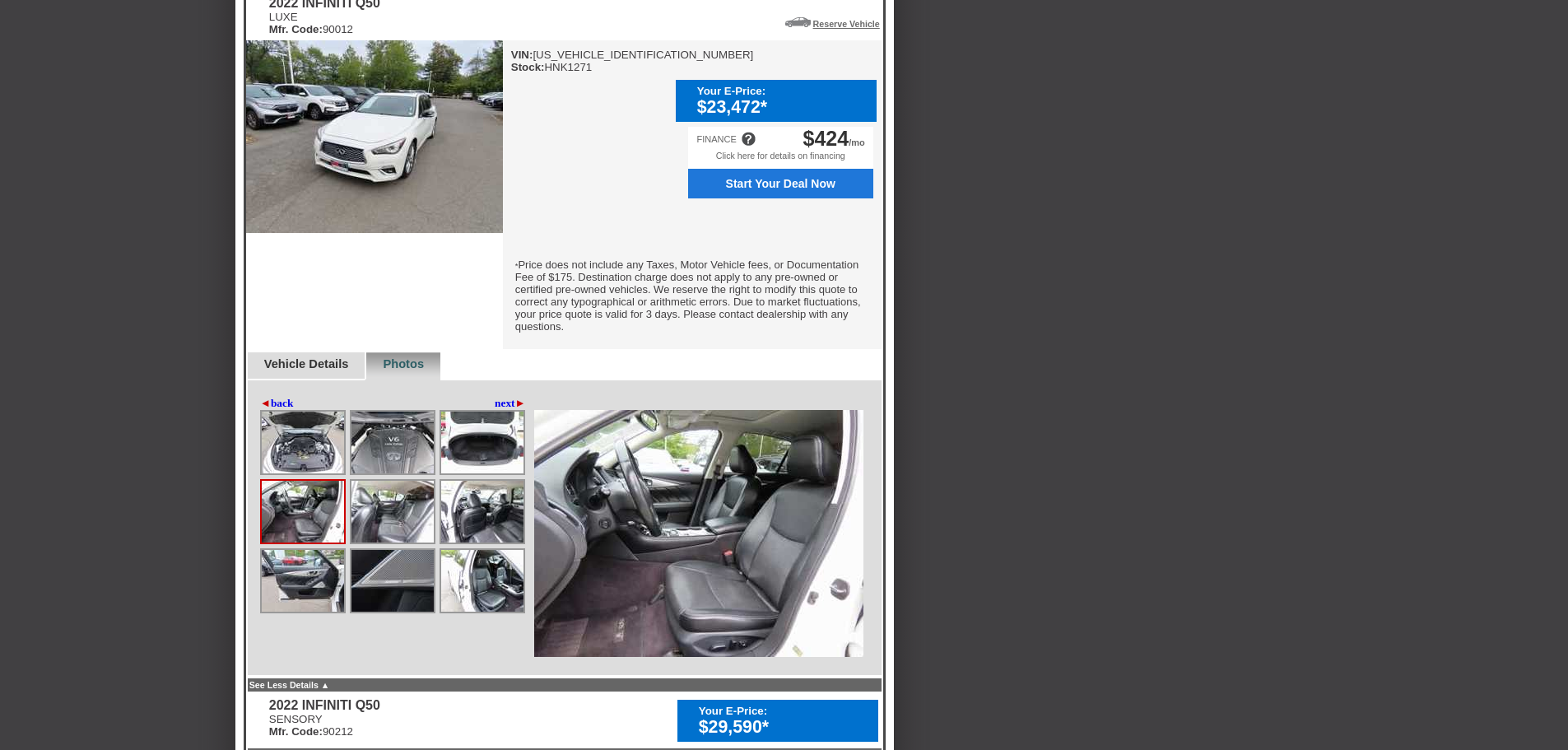
click at [381, 514] on img at bounding box center [393, 511] width 82 height 62
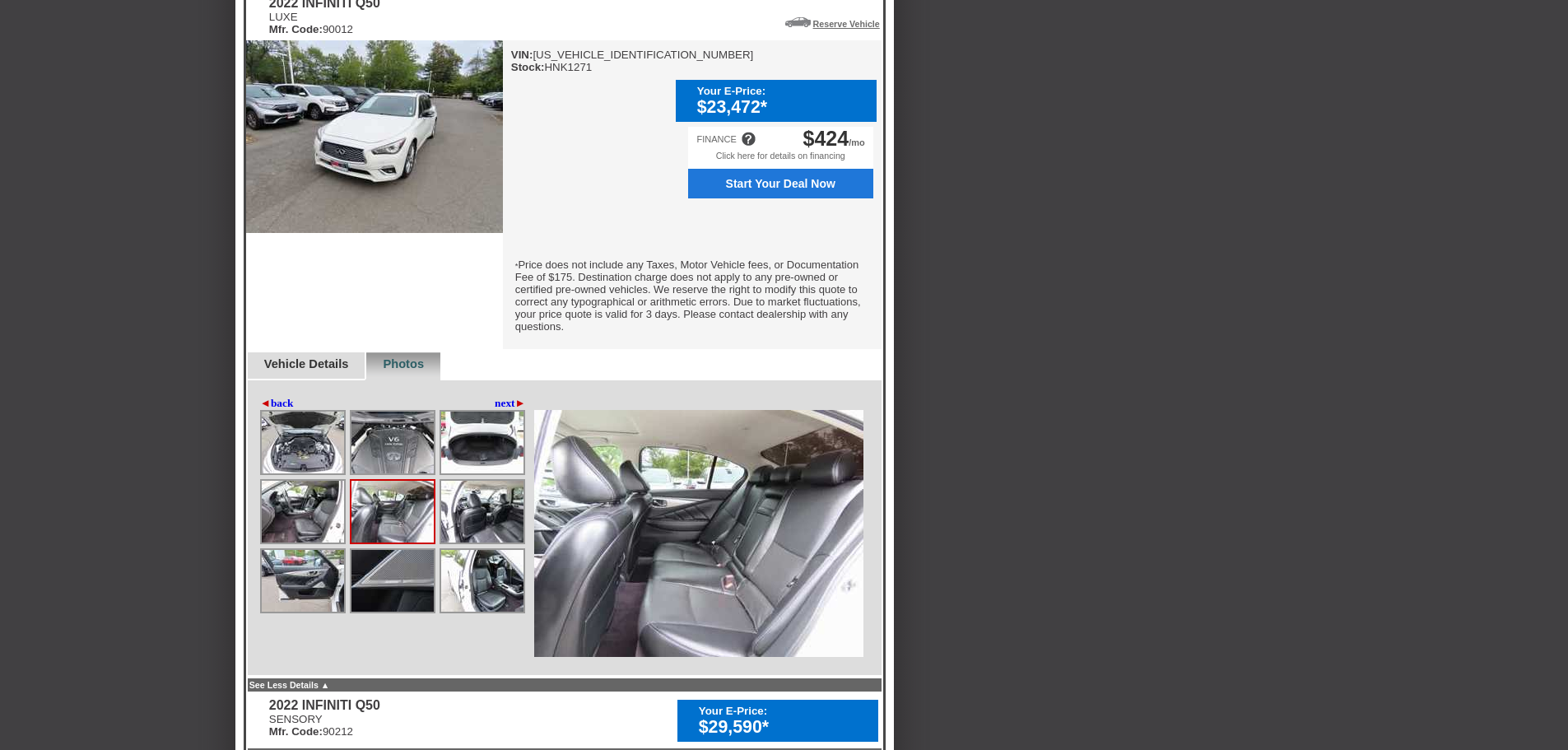
click at [466, 516] on img at bounding box center [483, 511] width 82 height 62
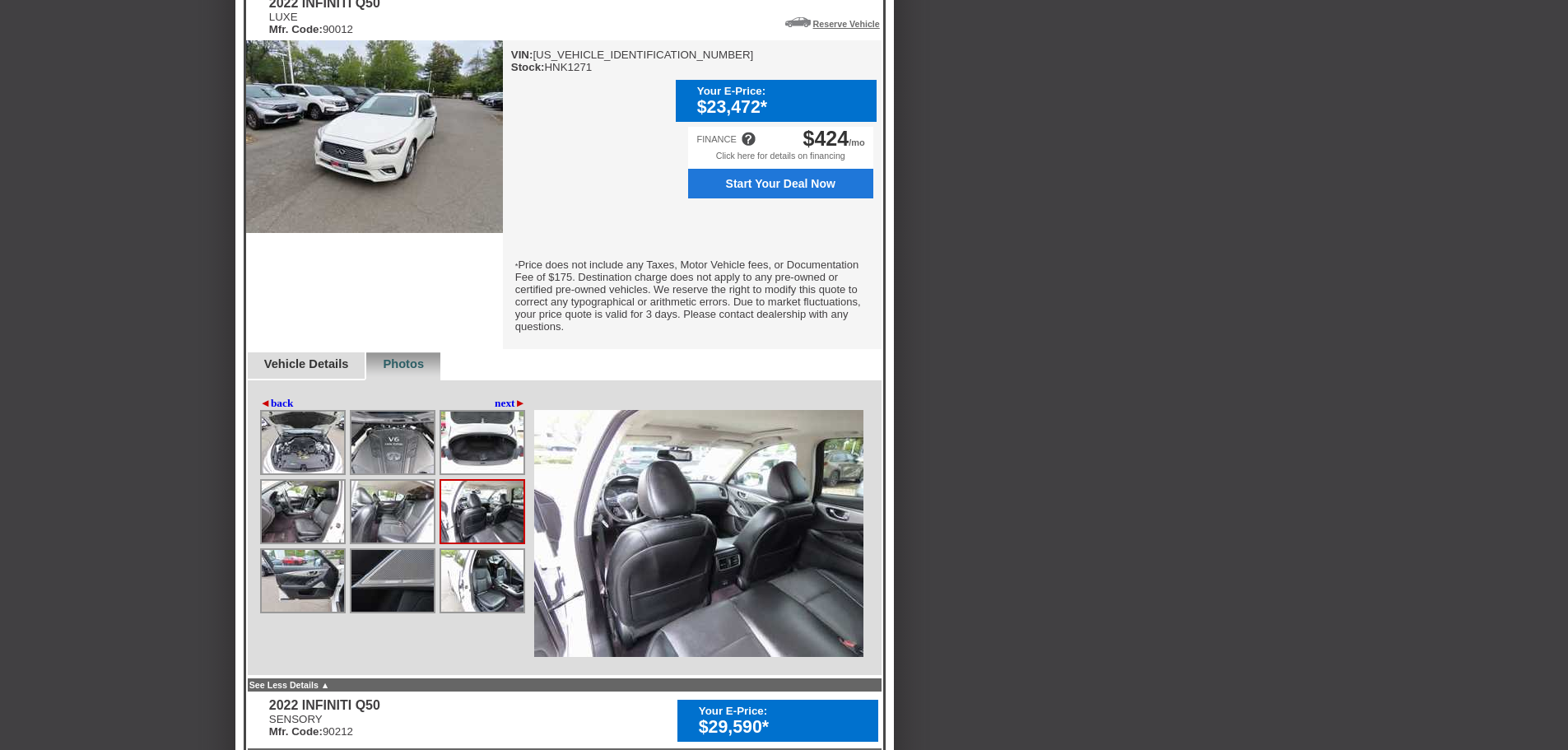
click at [477, 587] on img at bounding box center [483, 580] width 82 height 62
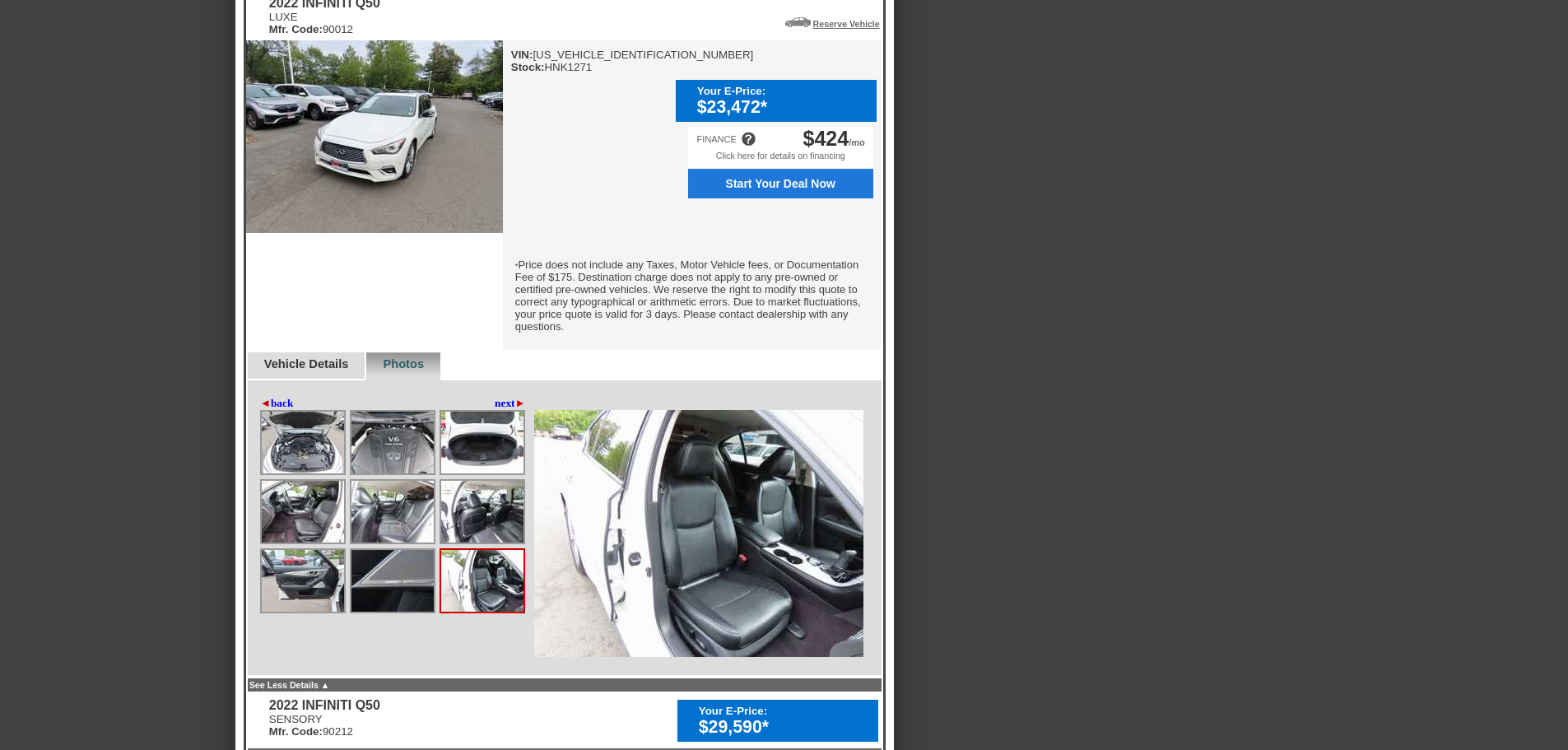
click at [388, 588] on img at bounding box center [393, 580] width 82 height 62
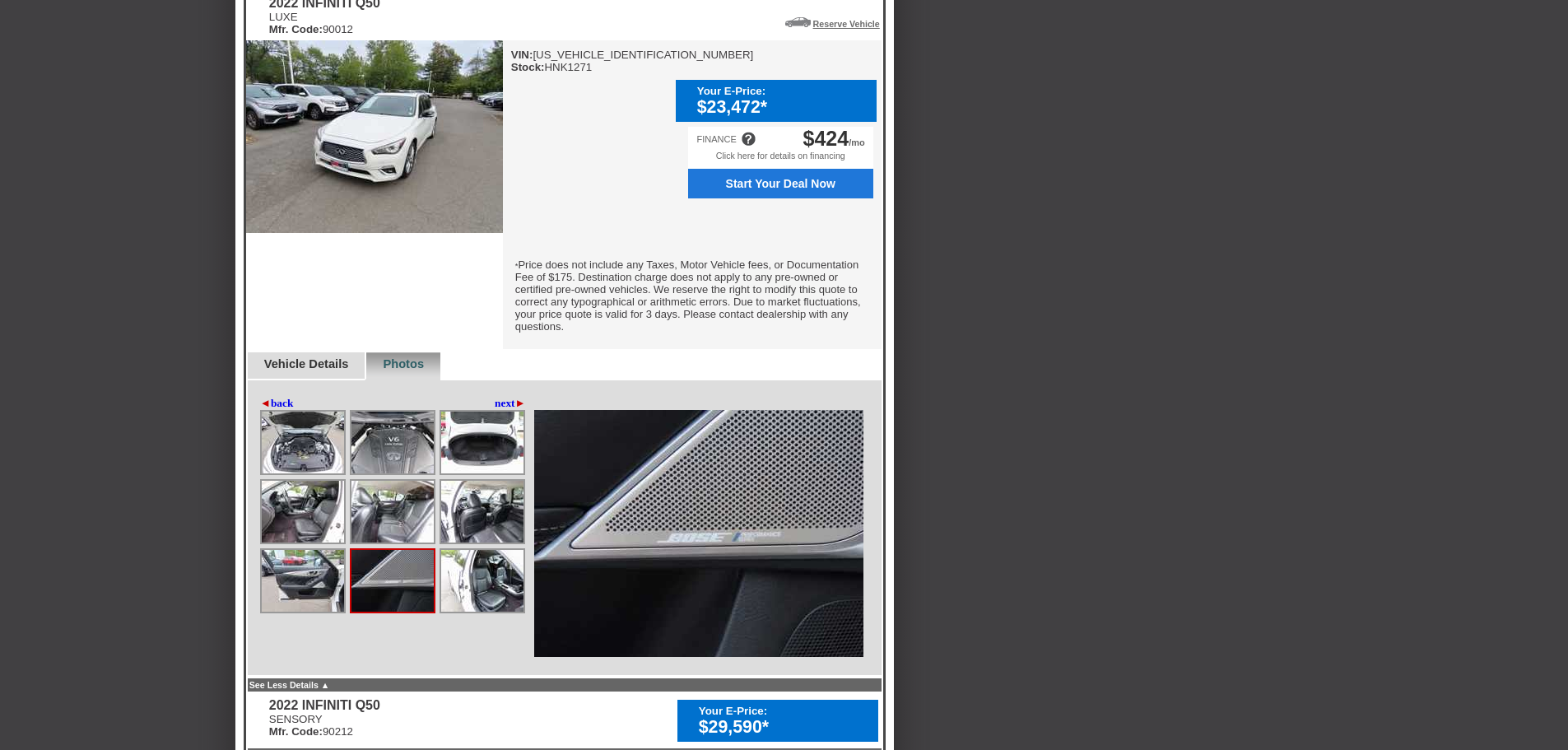
click at [316, 581] on img at bounding box center [303, 580] width 82 height 62
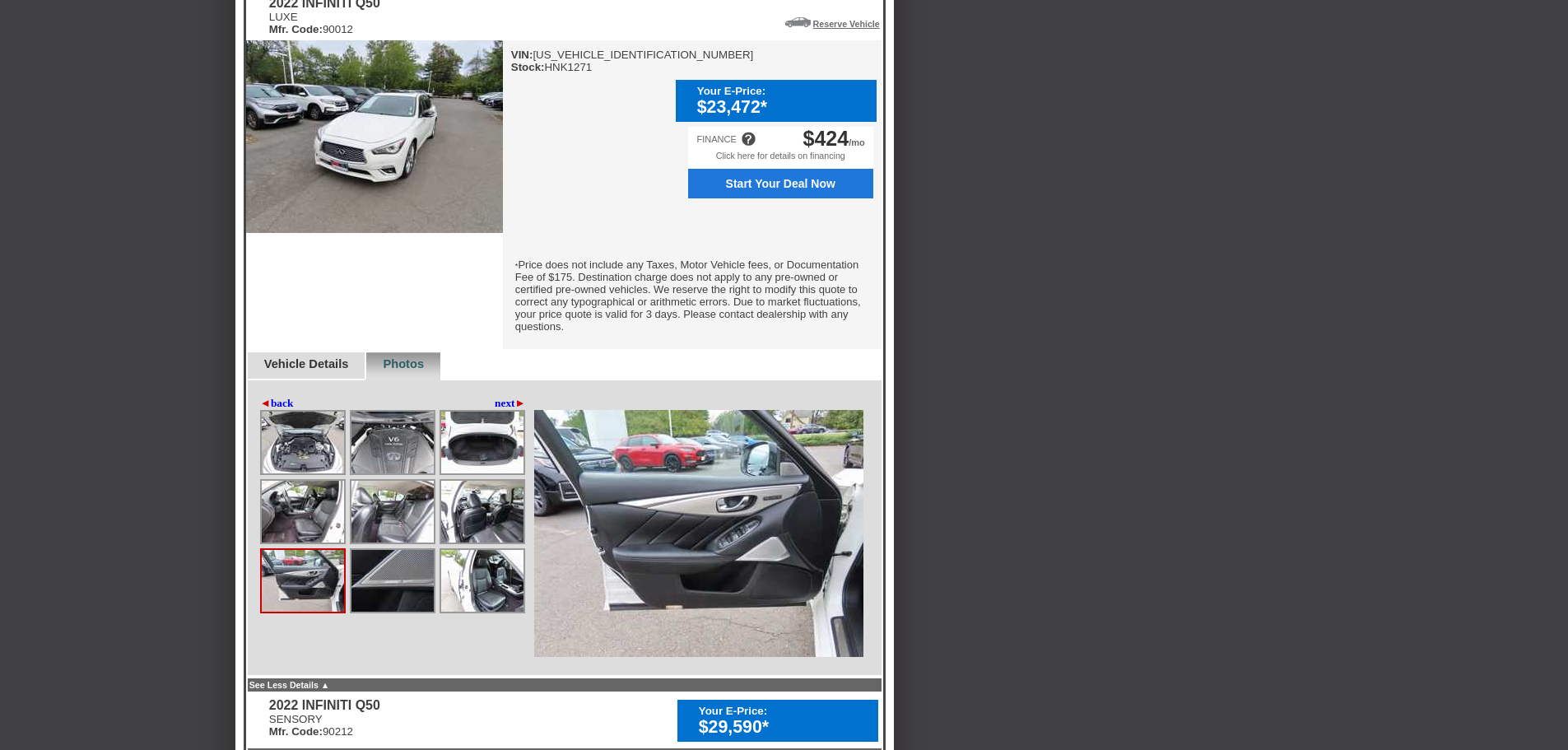
click at [506, 406] on link "next ►" at bounding box center [510, 402] width 31 height 13
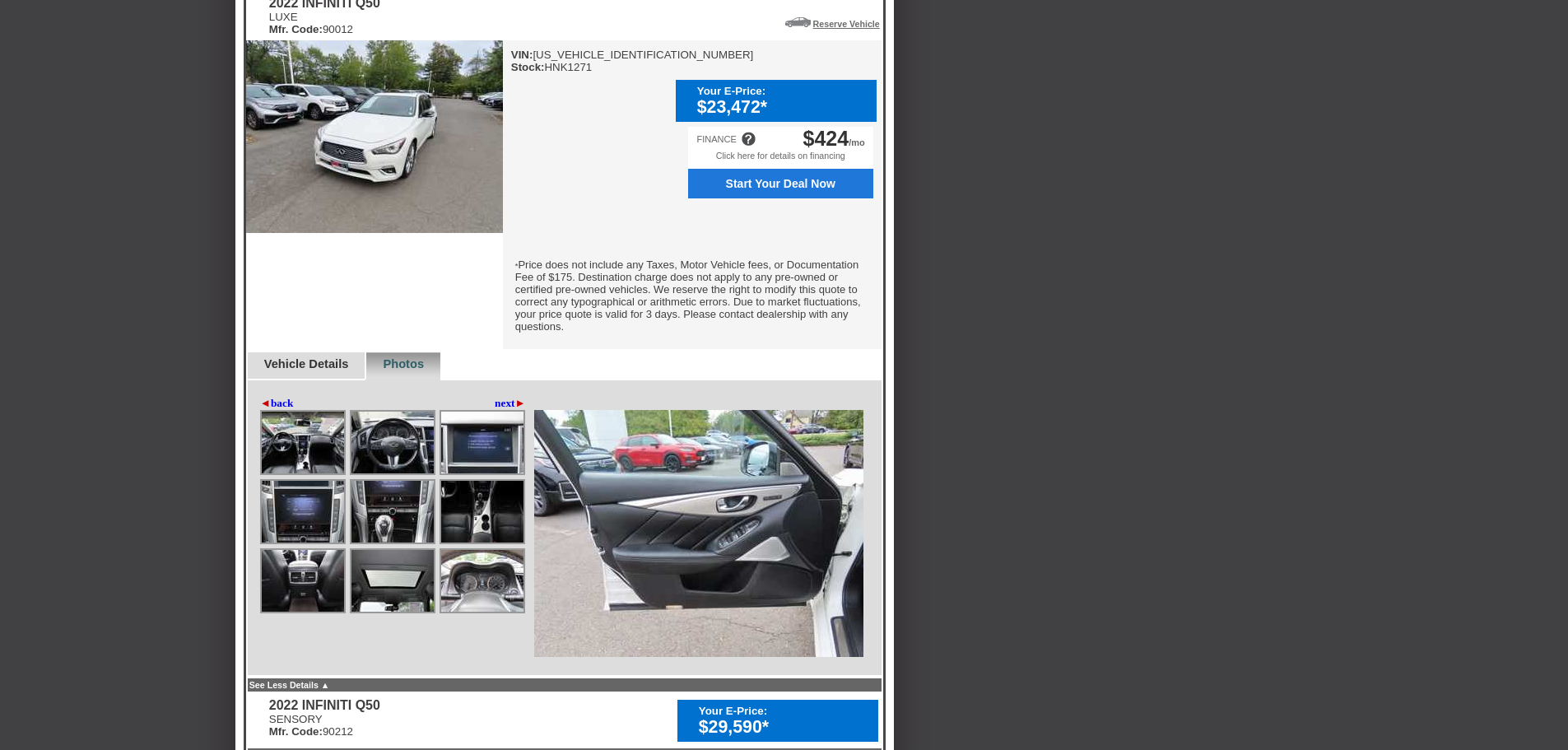
click at [506, 406] on link "next ►" at bounding box center [510, 402] width 31 height 13
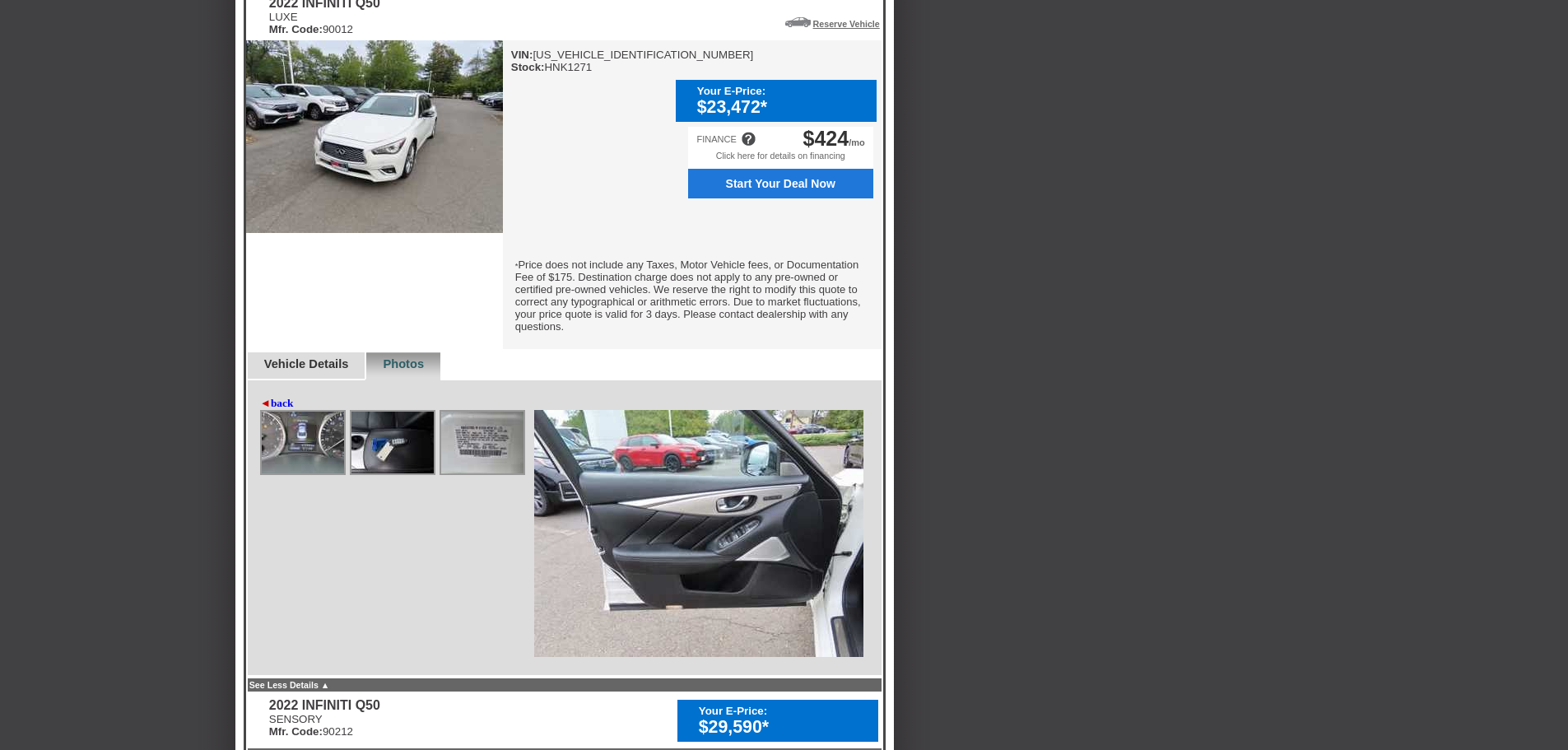
click at [487, 438] on img at bounding box center [483, 441] width 82 height 62
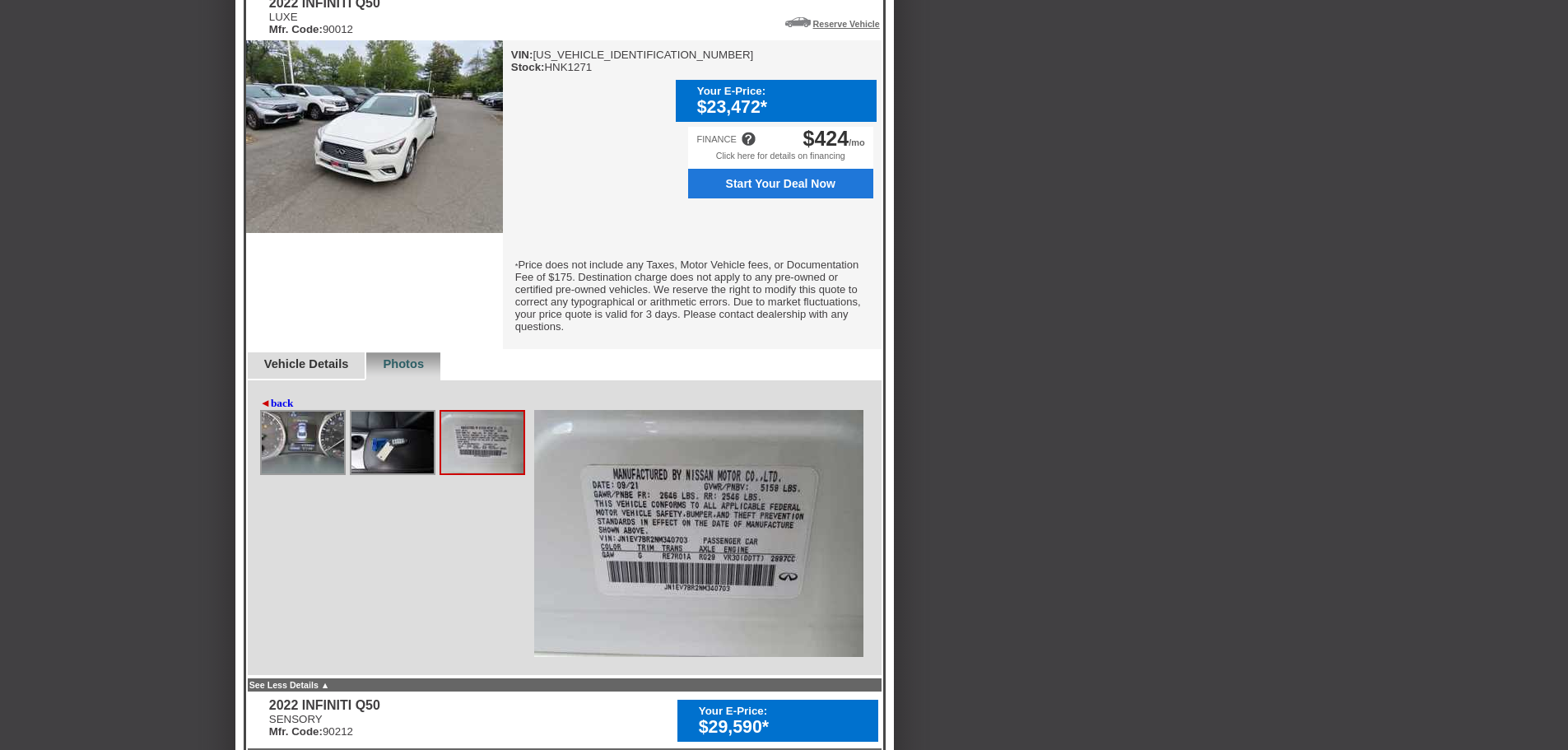
click at [304, 368] on link "Vehicle Details" at bounding box center [306, 363] width 85 height 13
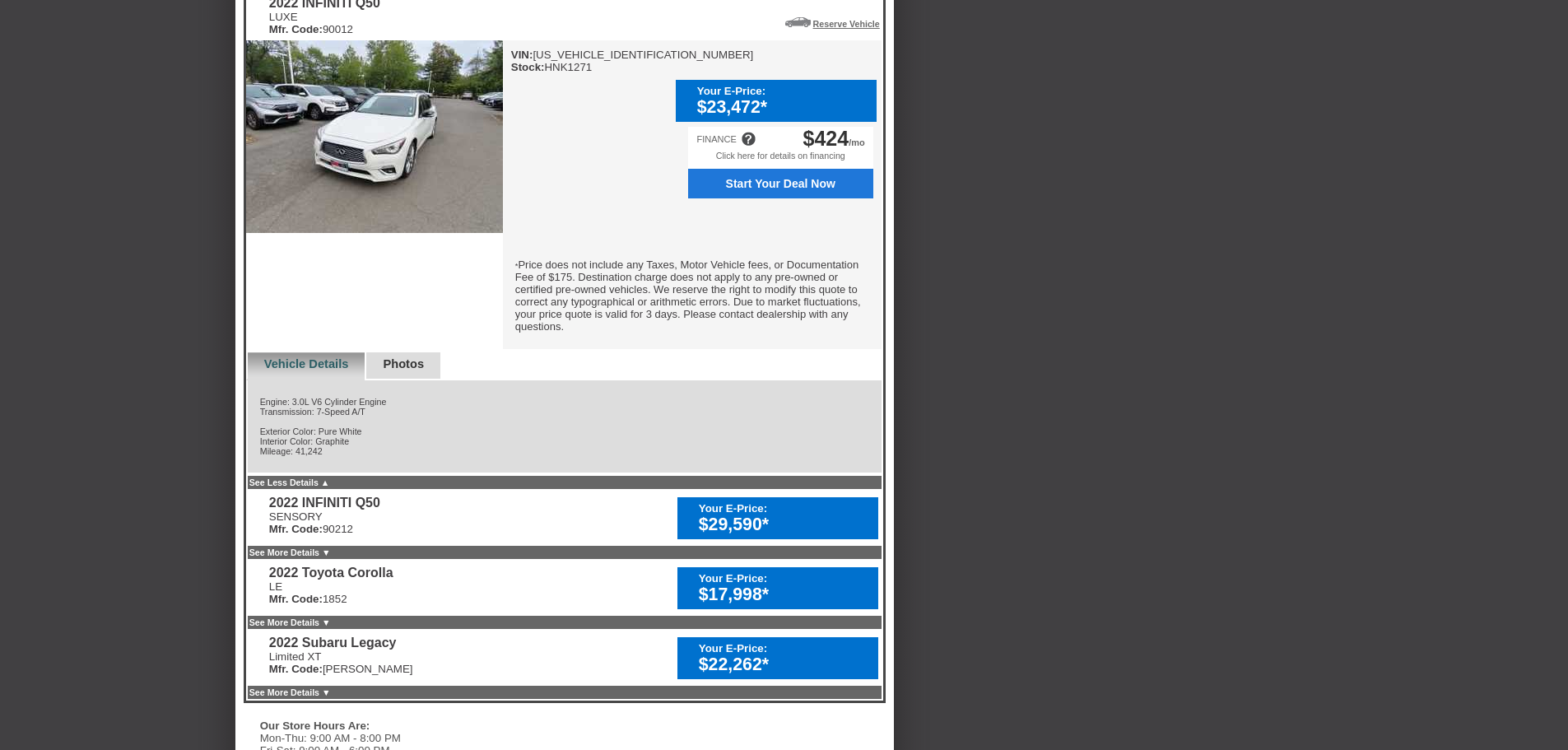
click at [413, 370] on link "Photos" at bounding box center [403, 363] width 41 height 13
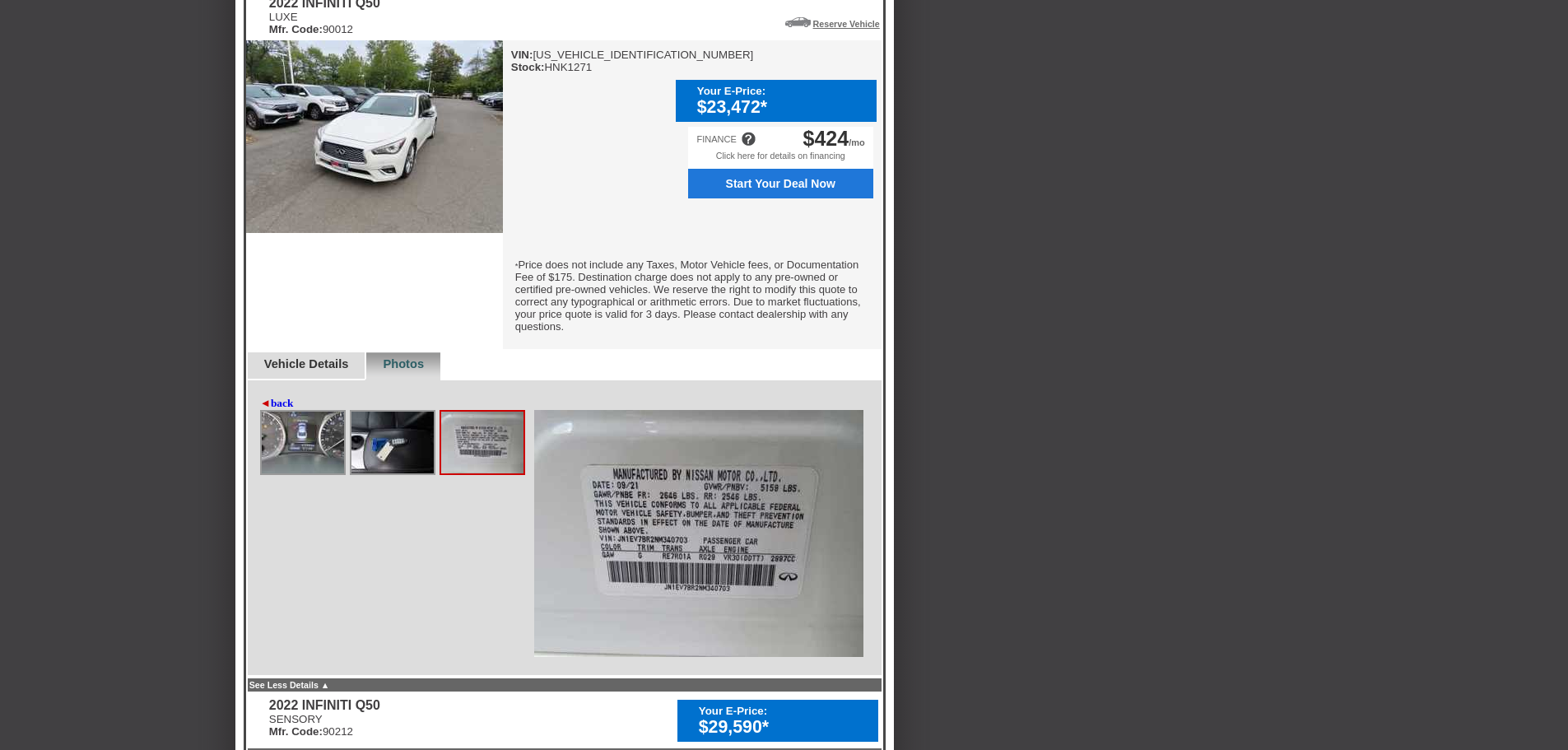
click at [275, 402] on link "◄ back" at bounding box center [276, 402] width 34 height 13
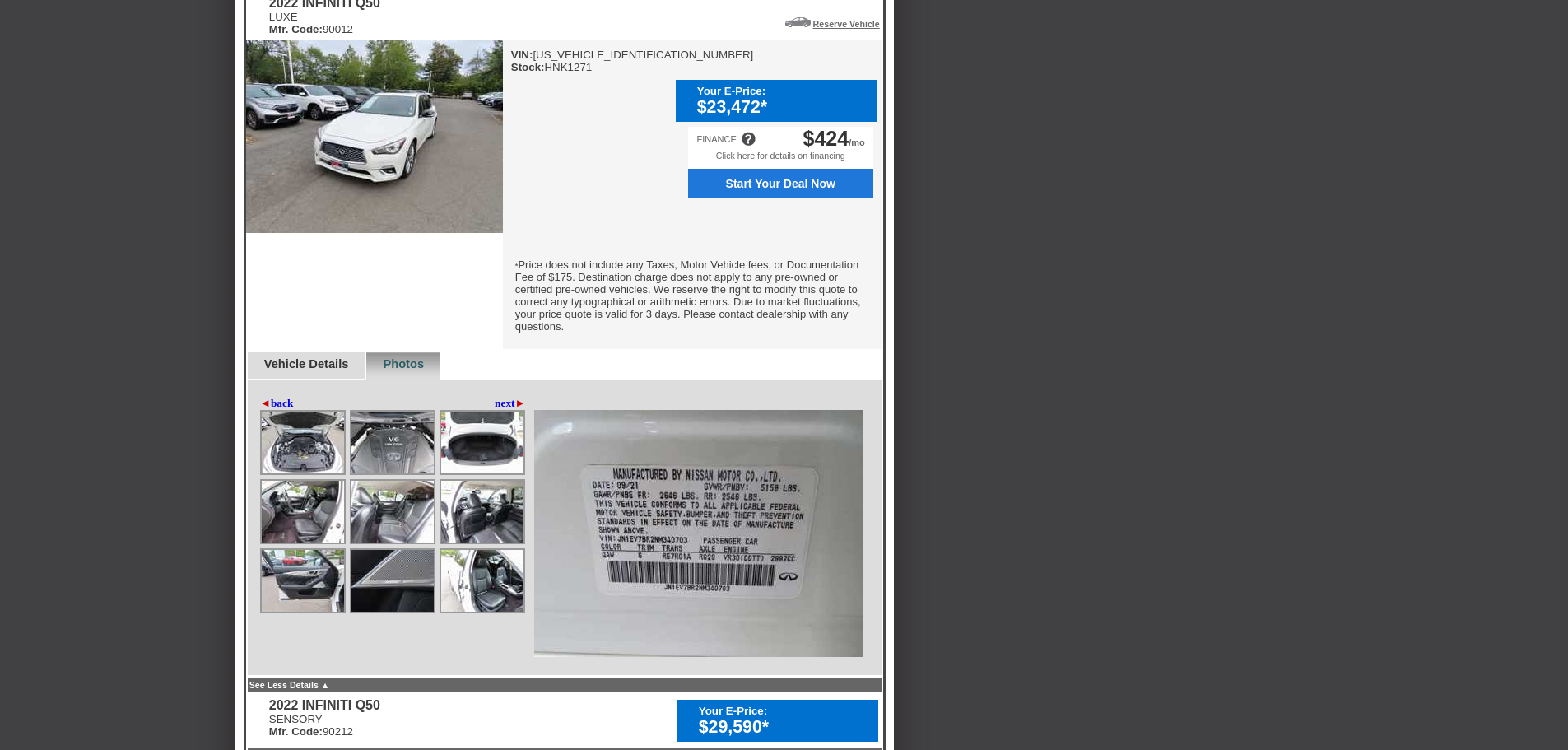
click at [275, 402] on link "◄ back" at bounding box center [276, 402] width 34 height 13
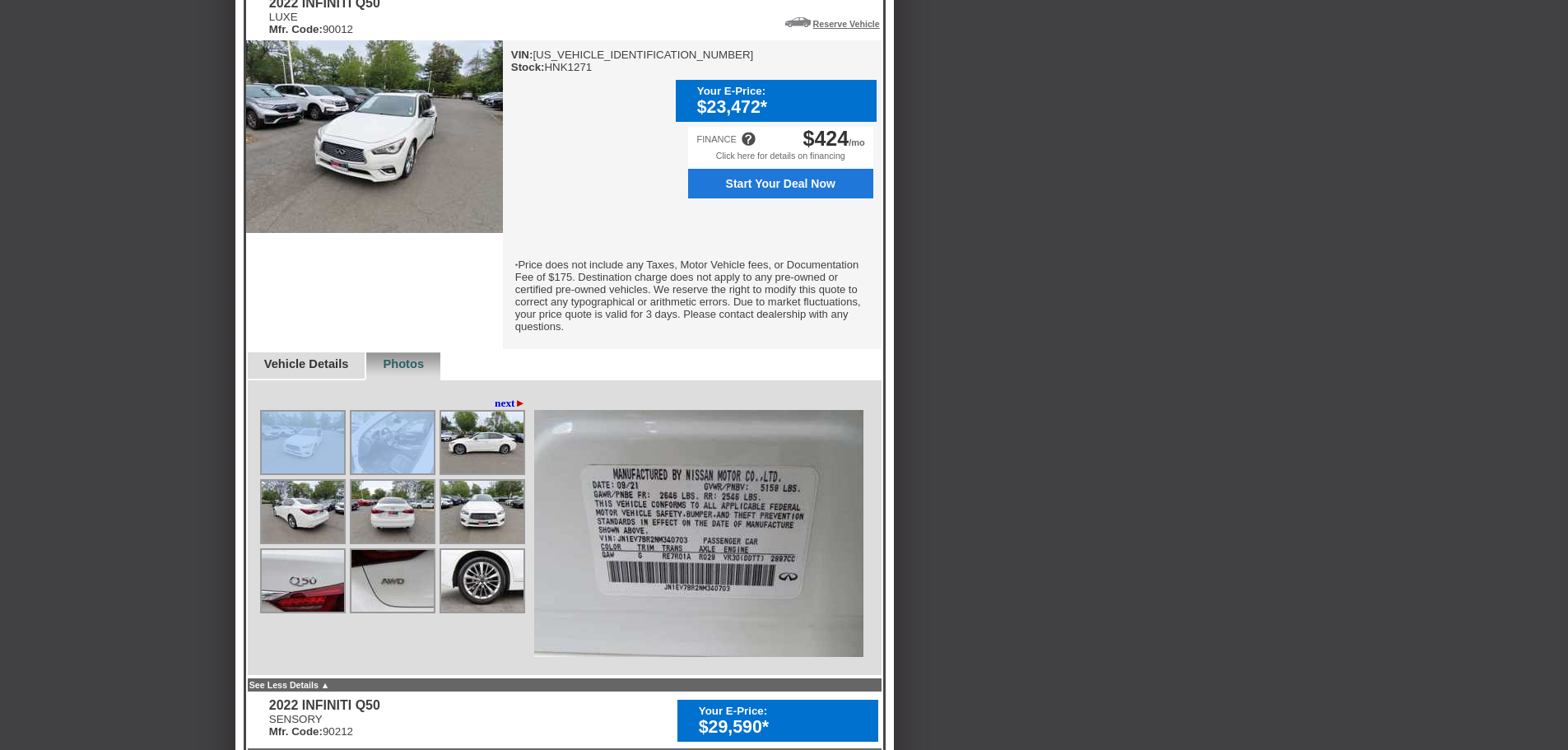
click at [275, 402] on div "◄ back next ►" at bounding box center [395, 402] width 270 height 13
click at [296, 440] on img at bounding box center [303, 441] width 82 height 62
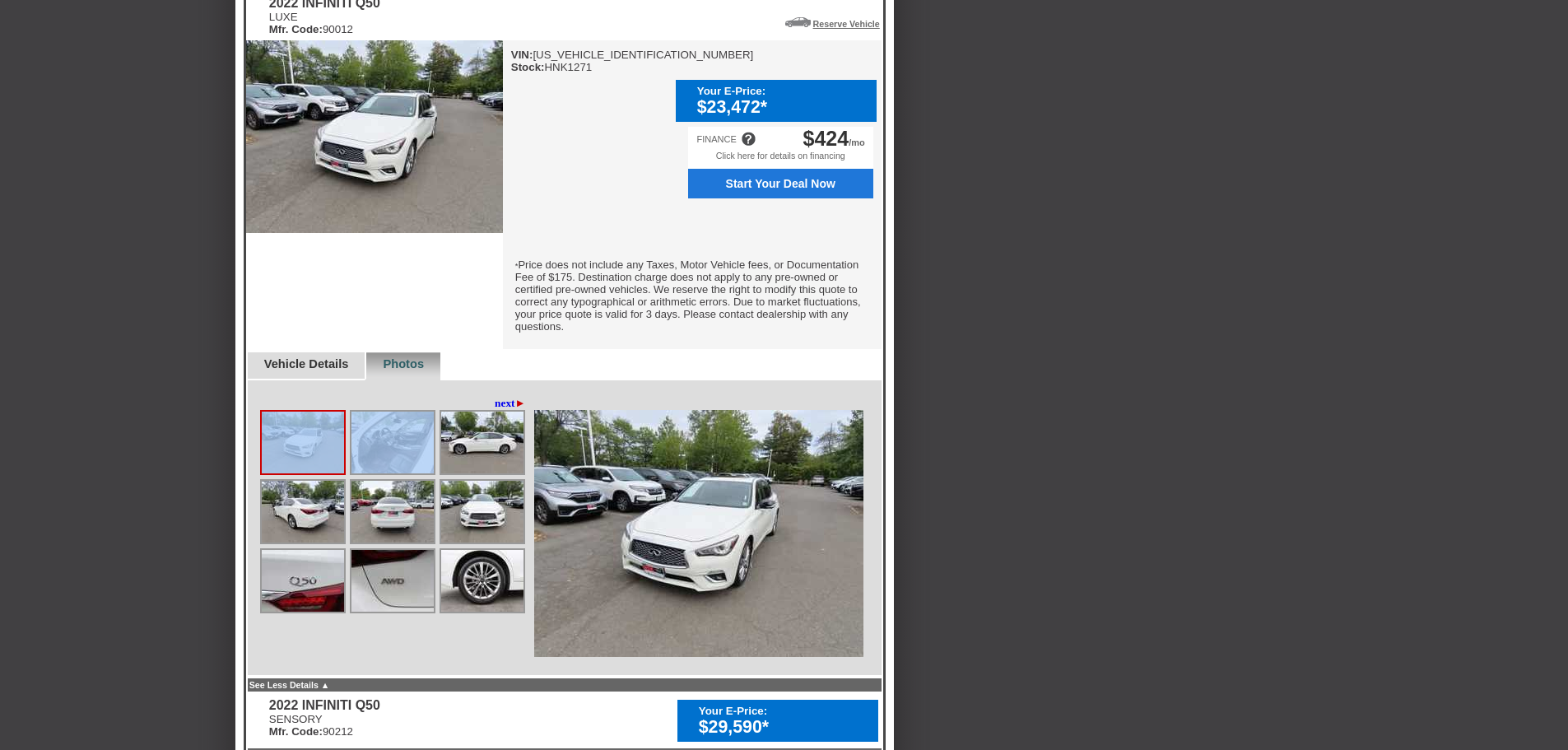
click at [390, 447] on img at bounding box center [393, 441] width 82 height 62
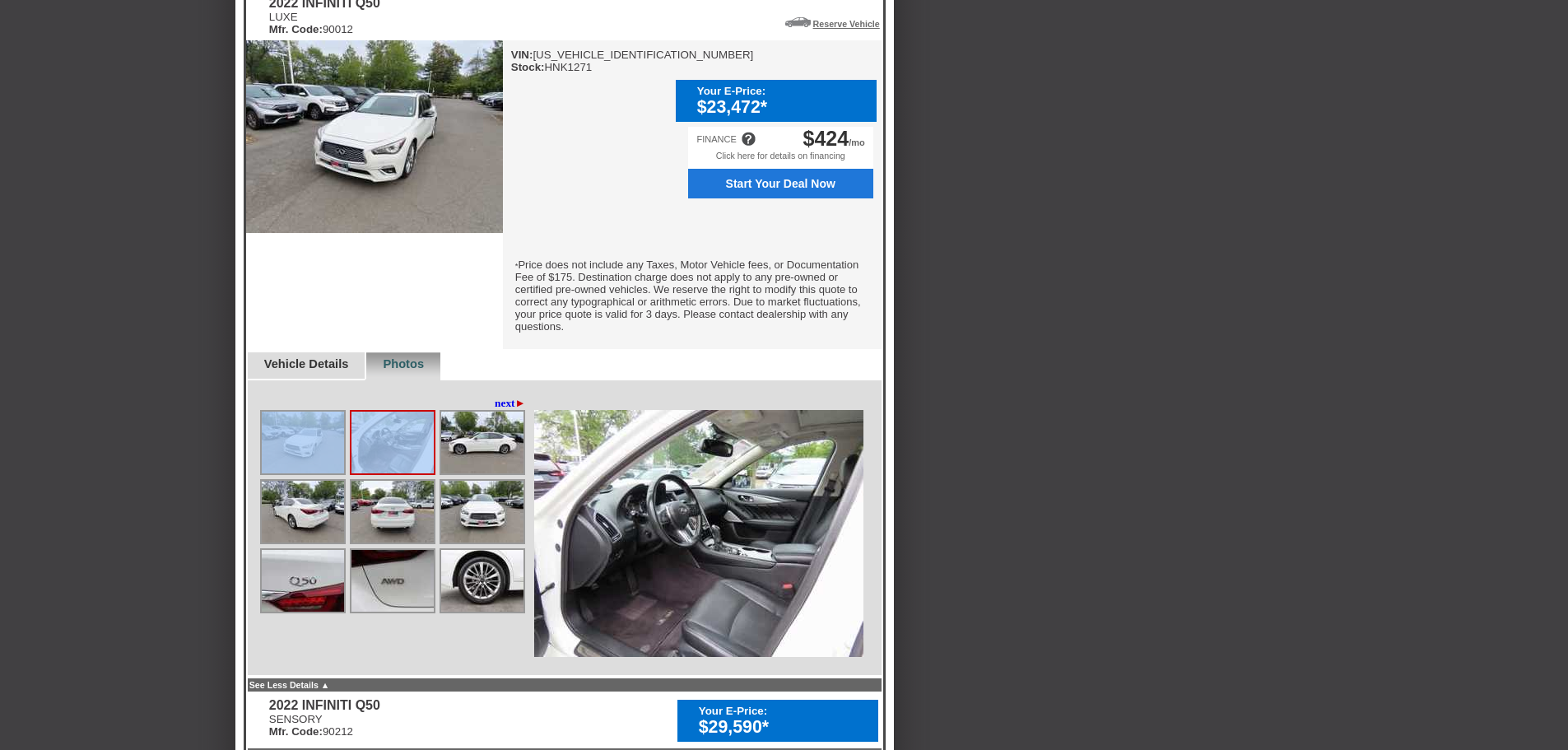
click at [472, 440] on img at bounding box center [483, 441] width 82 height 62
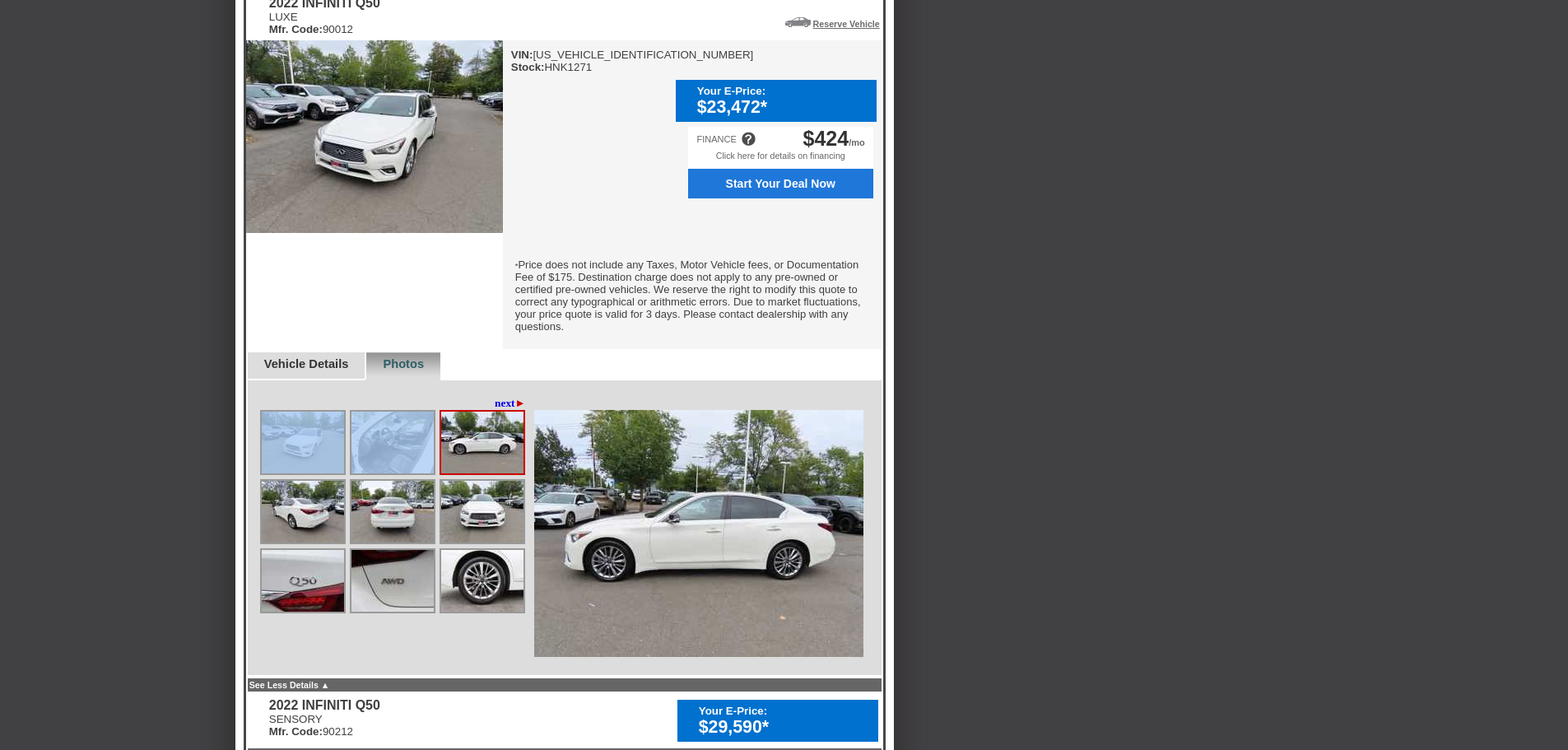
click at [314, 519] on img at bounding box center [303, 511] width 82 height 62
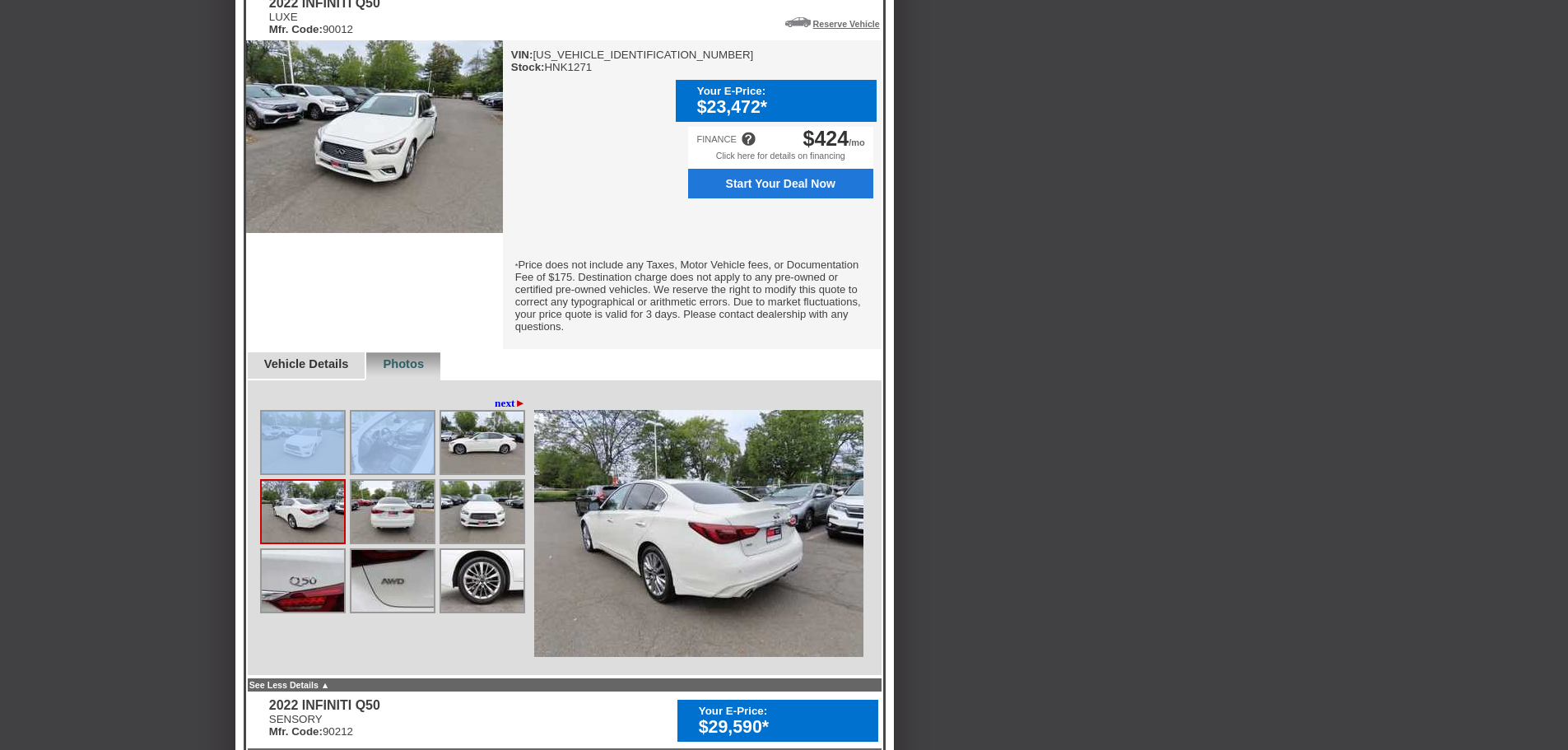
click at [389, 519] on img at bounding box center [393, 511] width 82 height 62
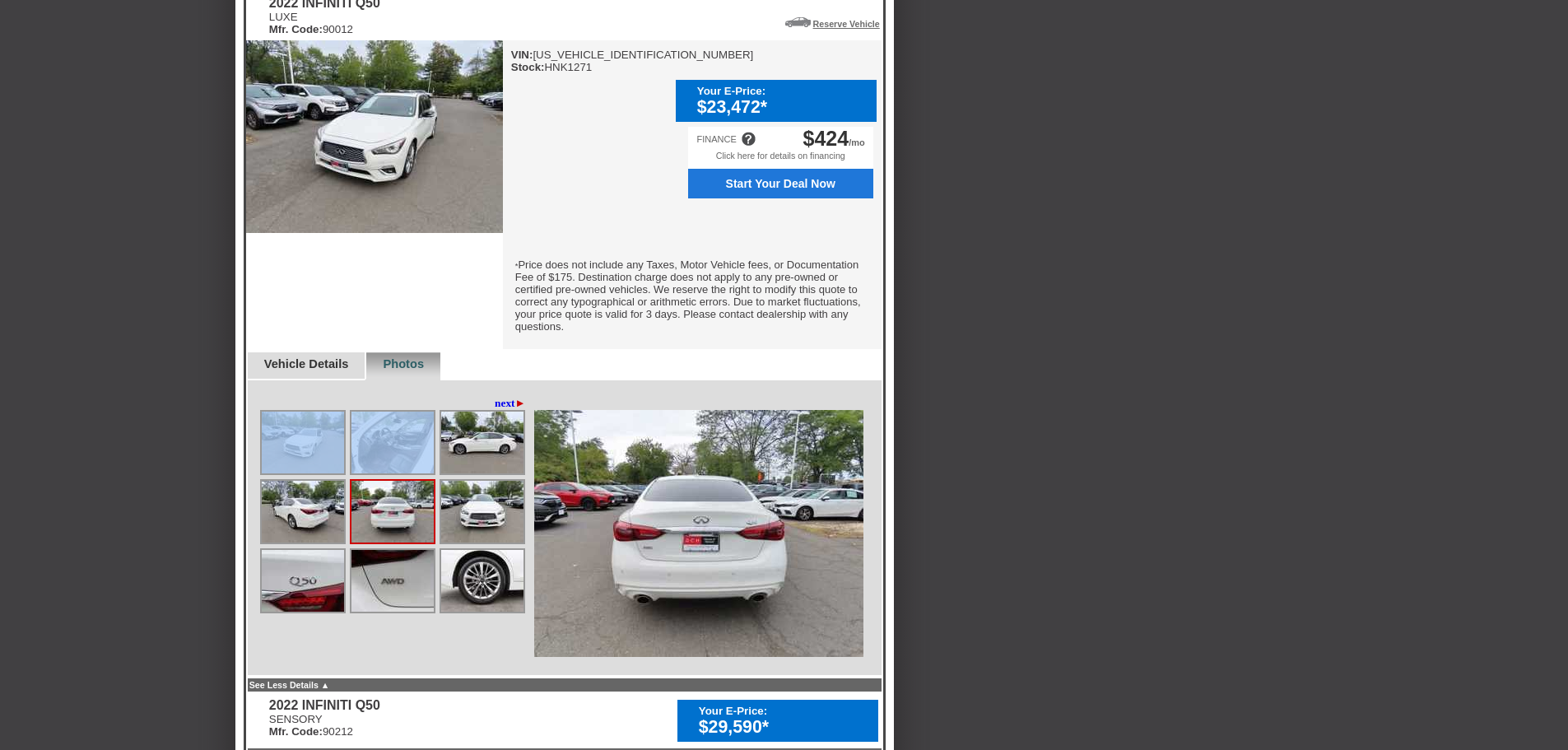
click at [843, 28] on link "Reserve Vehicle" at bounding box center [847, 23] width 66 height 10
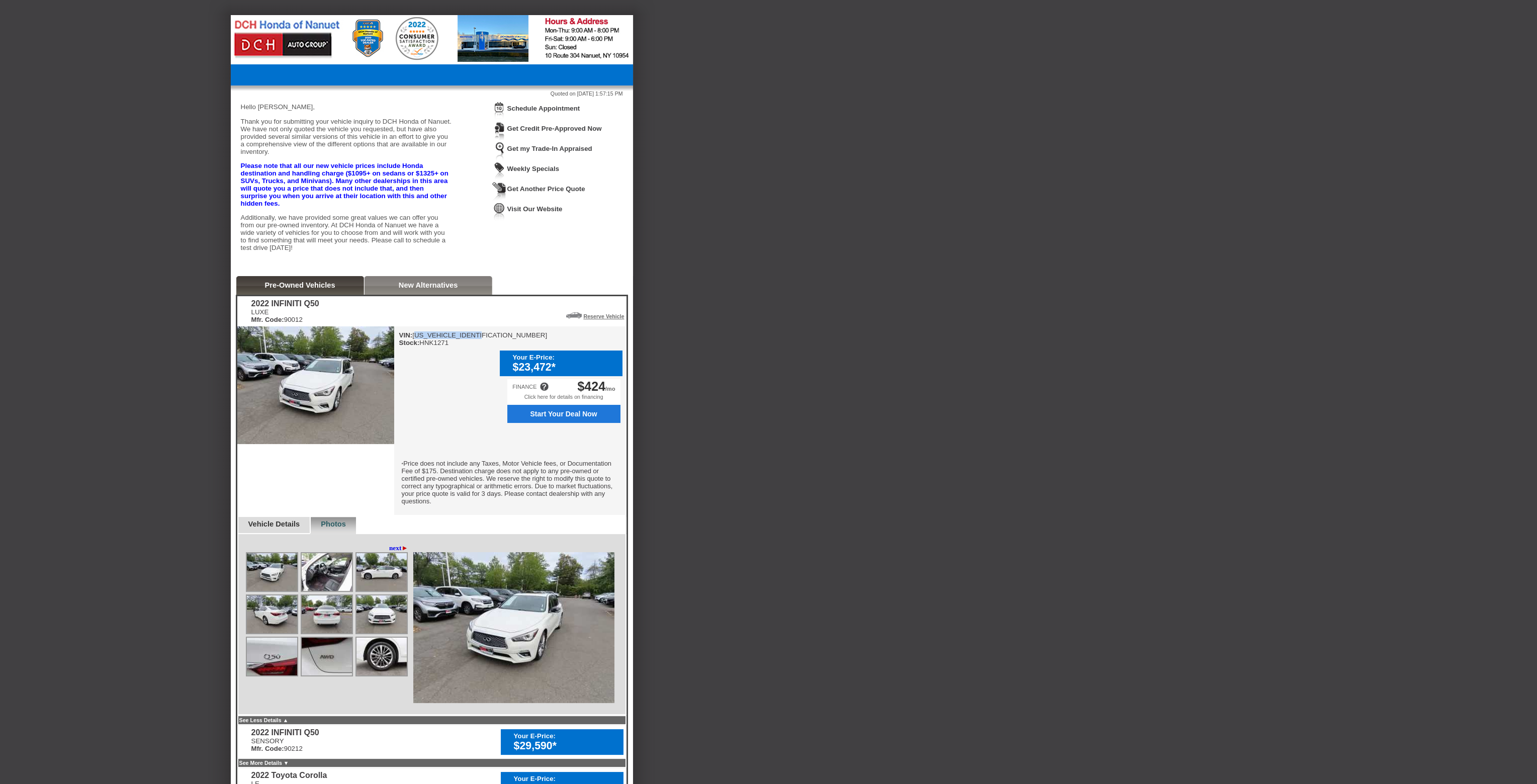
drag, startPoint x: 421, startPoint y: 354, endPoint x: 492, endPoint y: 351, distance: 71.1
click at [492, 347] on div "VIN: JN1EV7BR2NM340703 Stock: HNK1271" at bounding box center [473, 338] width 149 height 15
copy div "[US_VEHICLE_IDENTIFICATION_NUMBER]"
